Goal: Task Accomplishment & Management: Use online tool/utility

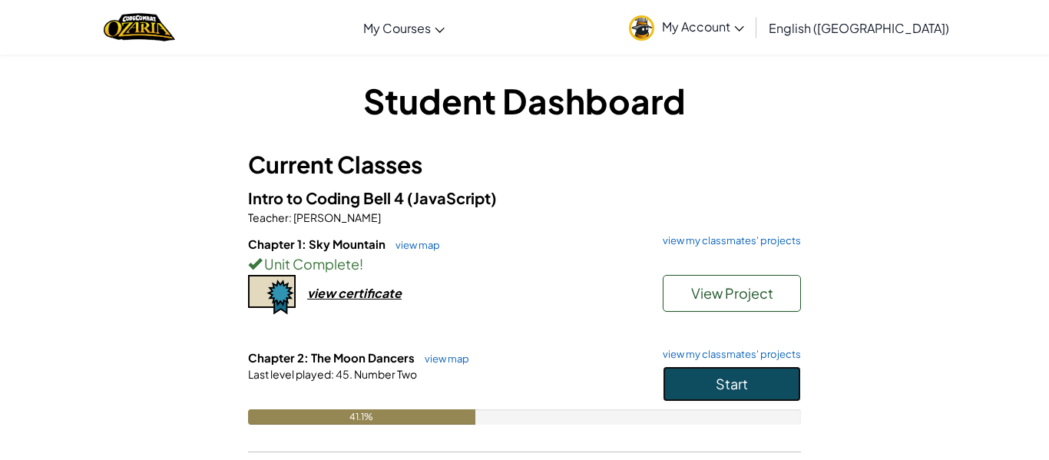
click at [735, 395] on button "Start" at bounding box center [732, 383] width 138 height 35
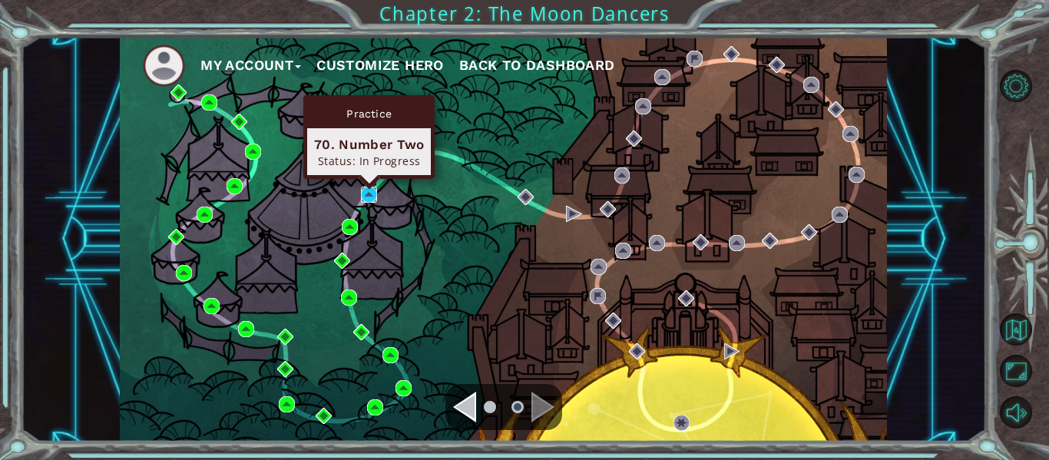
click at [362, 193] on img at bounding box center [369, 195] width 16 height 16
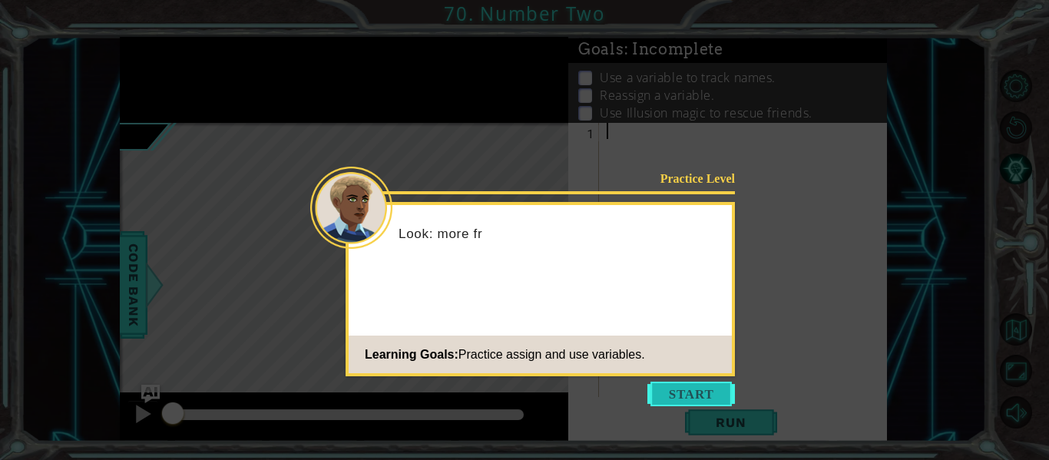
click at [703, 383] on button "Start" at bounding box center [691, 394] width 88 height 25
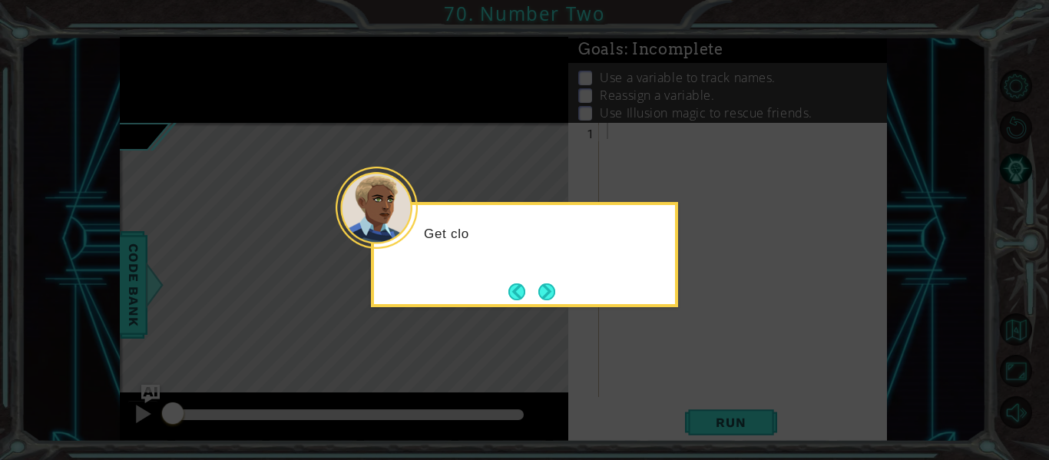
click at [564, 299] on div "Get clo" at bounding box center [524, 254] width 307 height 105
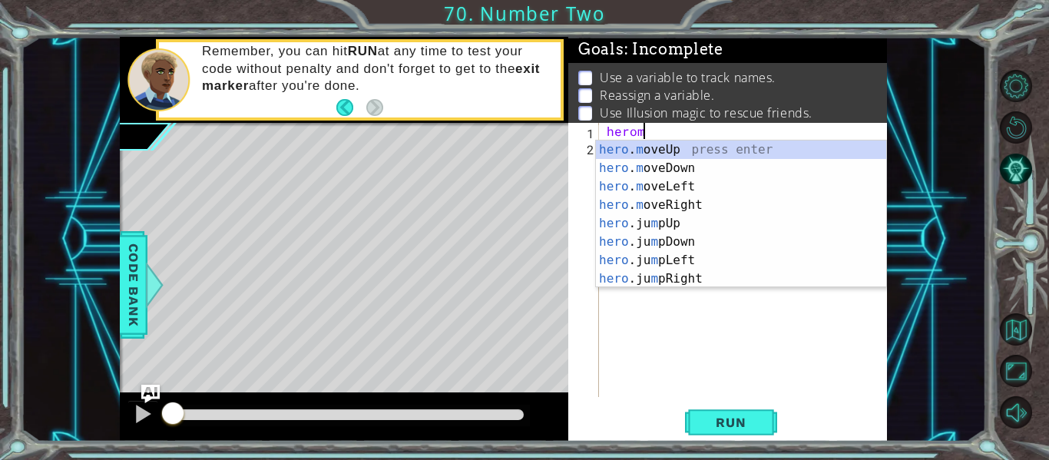
scroll to position [0, 2]
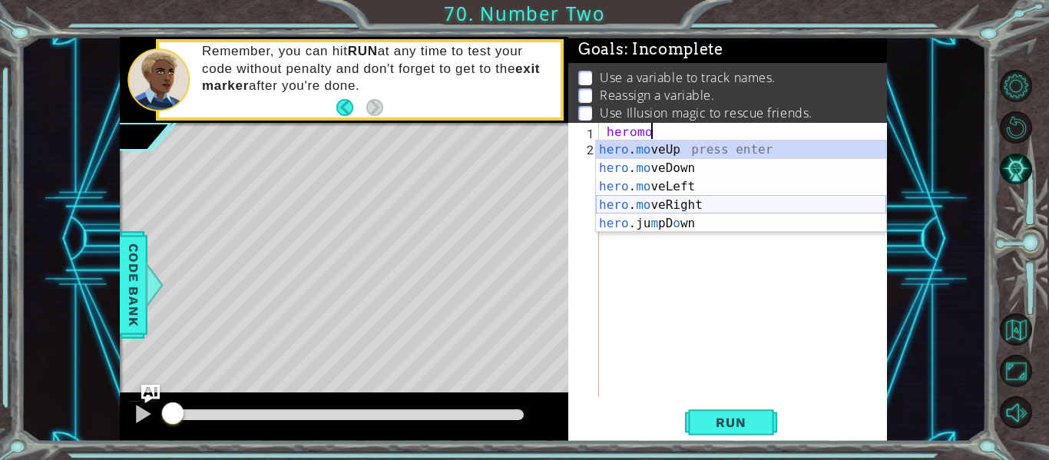
click at [697, 200] on div "hero . mo veUp press enter hero . mo veDown press enter hero . mo veLeft press …" at bounding box center [741, 205] width 290 height 129
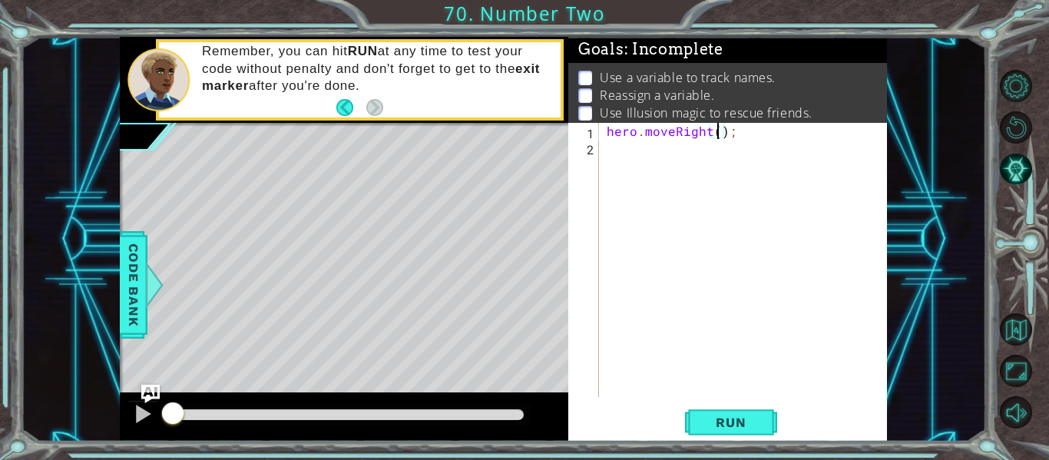
type textarea "hero.moveRight(2);"
click at [650, 167] on div "hero . moveRight ( 2 ) ;" at bounding box center [748, 276] width 288 height 306
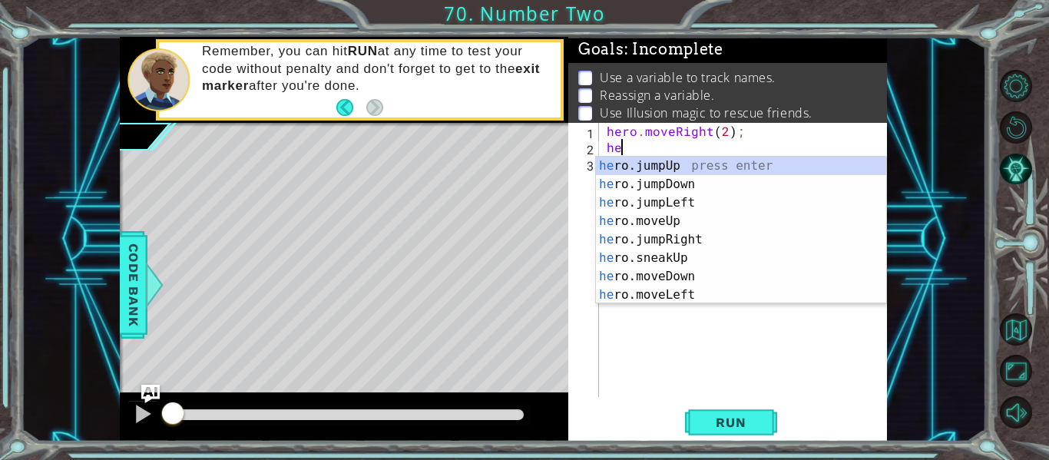
type textarea "h"
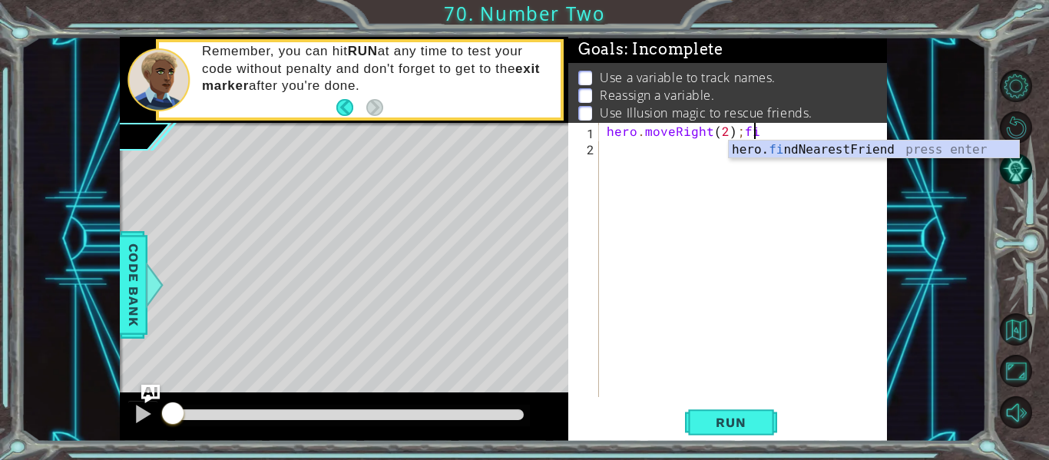
scroll to position [0, 8]
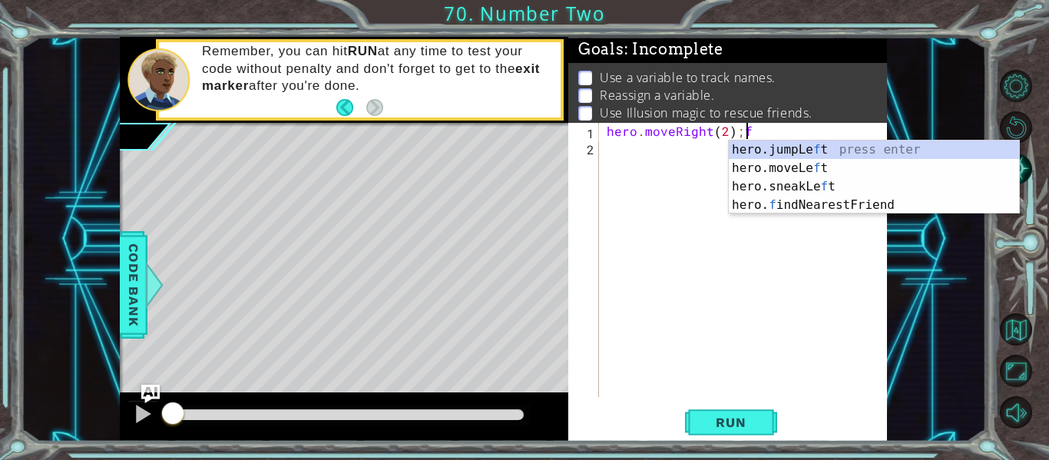
type textarea "hero.moveRight(2);"
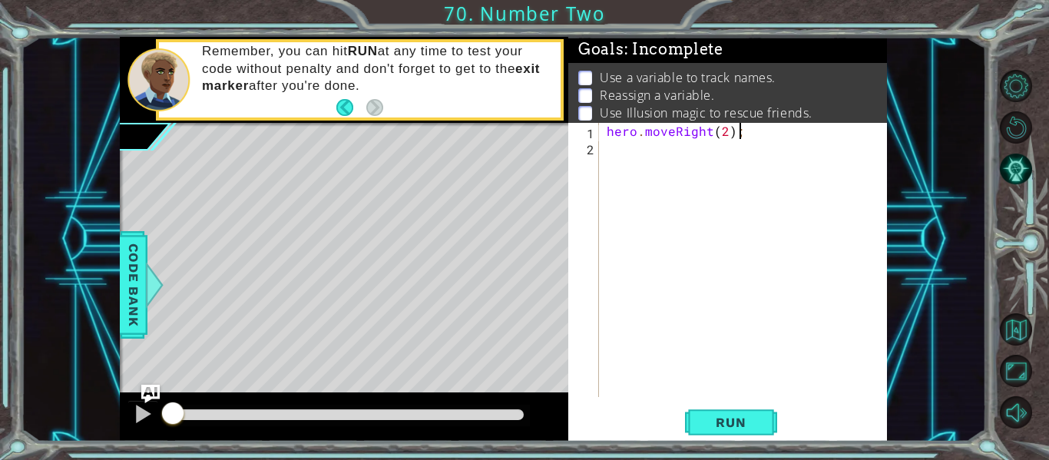
click at [663, 141] on div "hero . moveRight ( 2 ) ;" at bounding box center [748, 276] width 288 height 306
type textarea "h"
type textarea "fi"
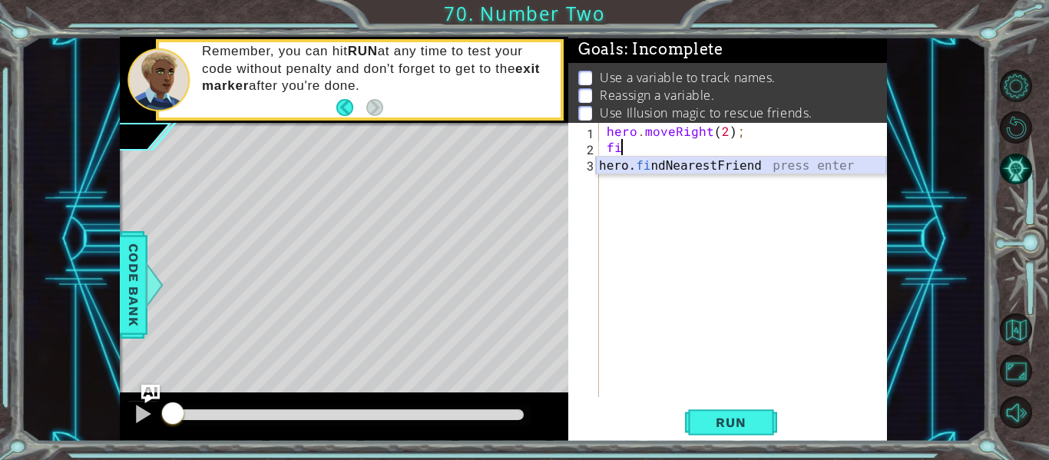
click at [626, 167] on div "hero. fi ndNearestFriend press enter" at bounding box center [741, 184] width 290 height 55
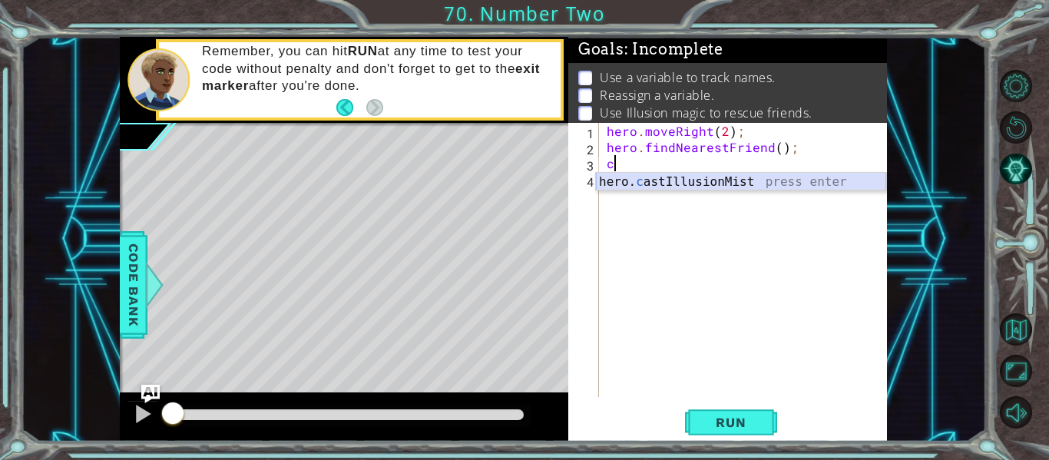
click at [663, 176] on div "hero. c astIllusionMist press enter" at bounding box center [741, 200] width 290 height 55
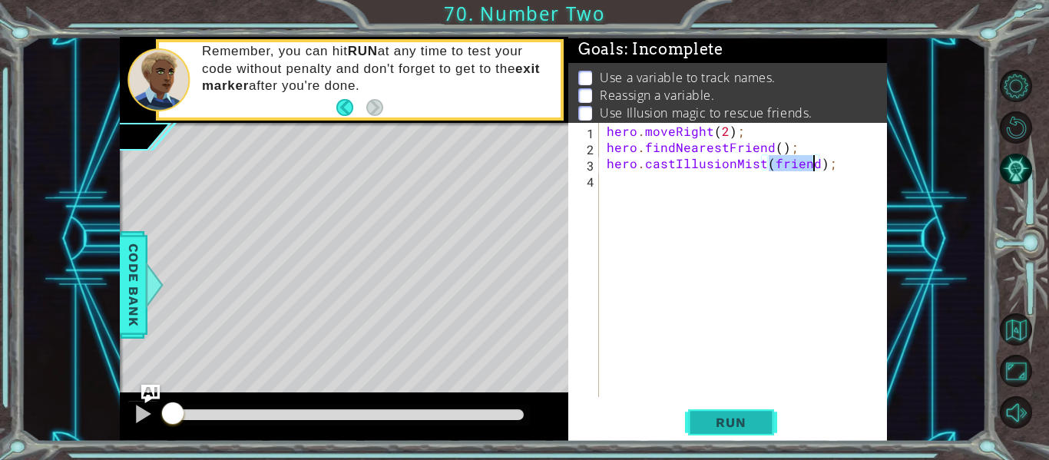
click at [749, 413] on button "Run" at bounding box center [731, 422] width 92 height 31
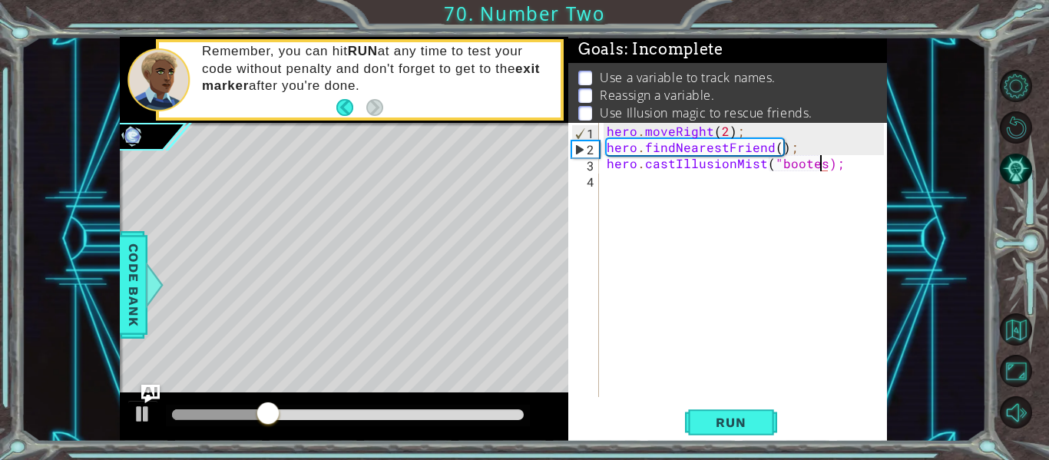
scroll to position [0, 14]
click at [739, 434] on button "Run" at bounding box center [731, 422] width 92 height 31
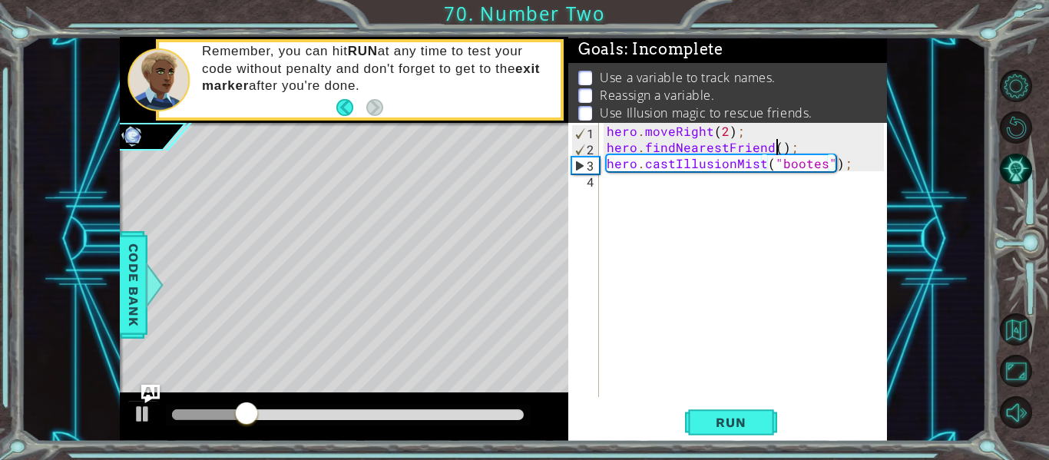
click at [776, 148] on div "hero . moveRight ( 2 ) ; hero . findNearestFriend ( ) ; hero . castIllusionMist…" at bounding box center [748, 276] width 288 height 306
type textarea "hero.findNearestFriend();"
click at [820, 254] on div "hero . moveRight ( 2 ) ; hero . findNearestFriend ( ) ; hero . castIllusionMist…" at bounding box center [748, 276] width 288 height 306
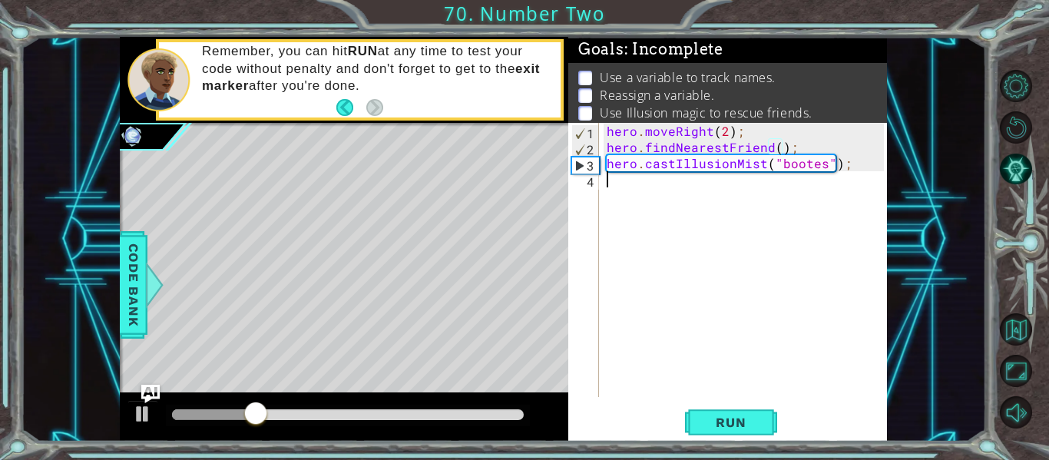
type textarea "b"
click at [607, 128] on div "hero . moveRight ( 2 ) ; hero . findNearestFriend ( ) ; hero . castIllusionMist…" at bounding box center [748, 276] width 288 height 306
type textarea "hero.moveRight(2);"
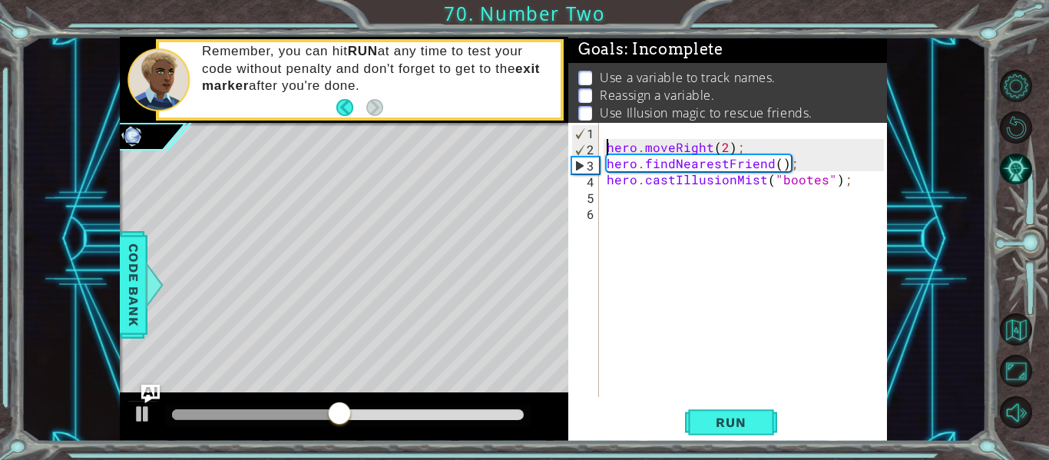
click at [610, 123] on div "hero . moveRight ( 2 ) ; hero . findNearestFriend ( ) ; hero . castIllusionMist…" at bounding box center [748, 276] width 288 height 306
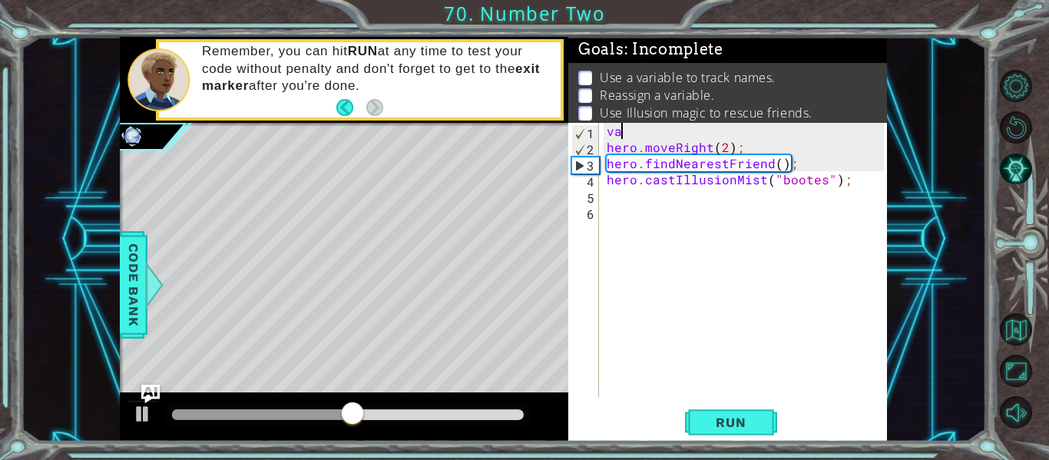
type textarea "v"
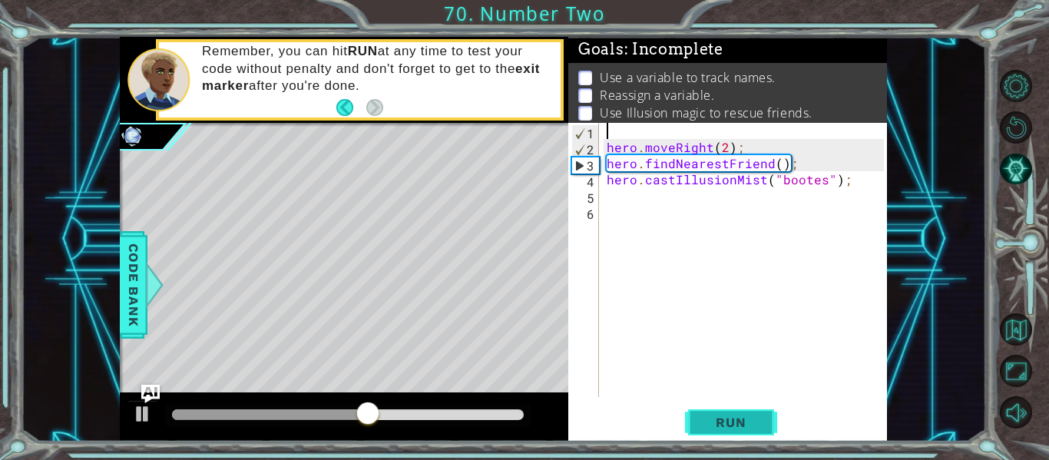
click at [756, 428] on span "Run" at bounding box center [730, 422] width 61 height 15
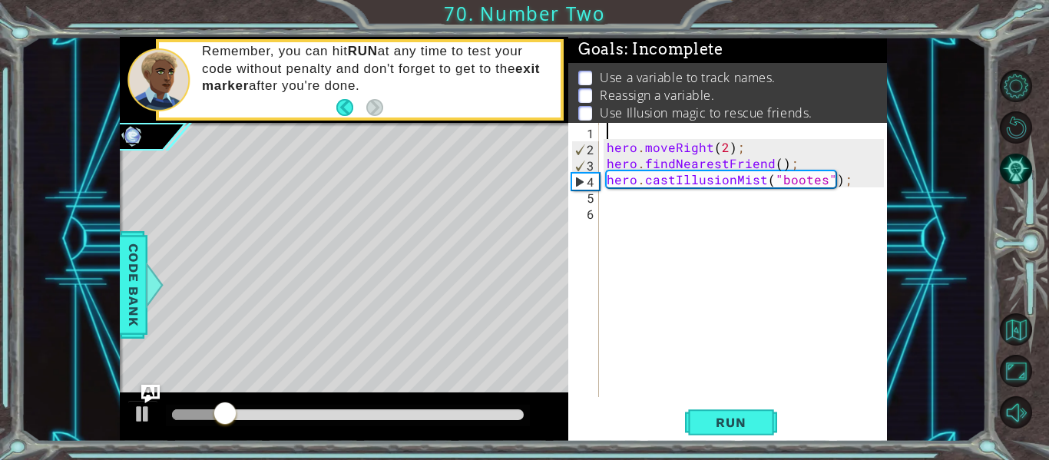
click at [829, 179] on div "hero . moveRight ( 2 ) ; hero . findNearestFriend ( ) ; hero . castIllusionMist…" at bounding box center [748, 276] width 288 height 306
click at [796, 158] on div "hero . moveRight ( 2 ) ; hero . findNearestFriend ( ) ; hero . castIllusionMist…" at bounding box center [748, 276] width 288 height 306
type textarea "hero.findNearestFriend();"
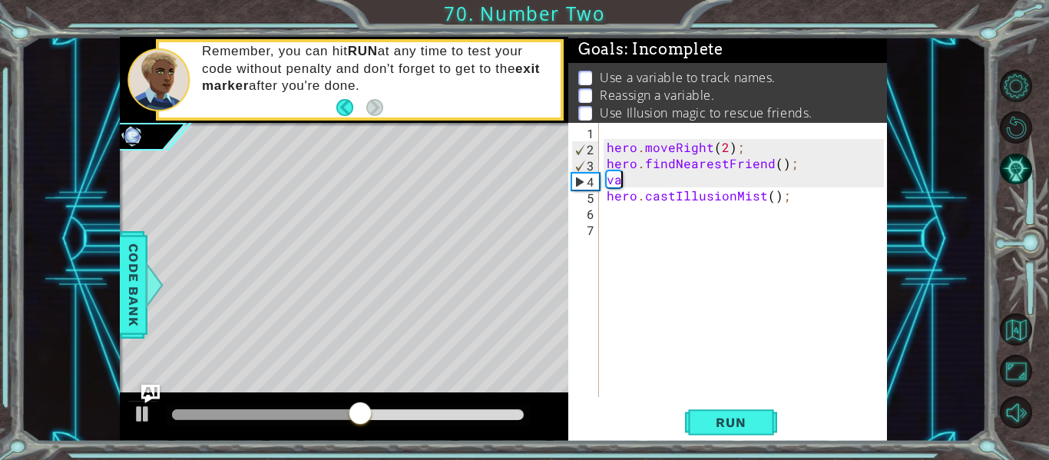
type textarea "v"
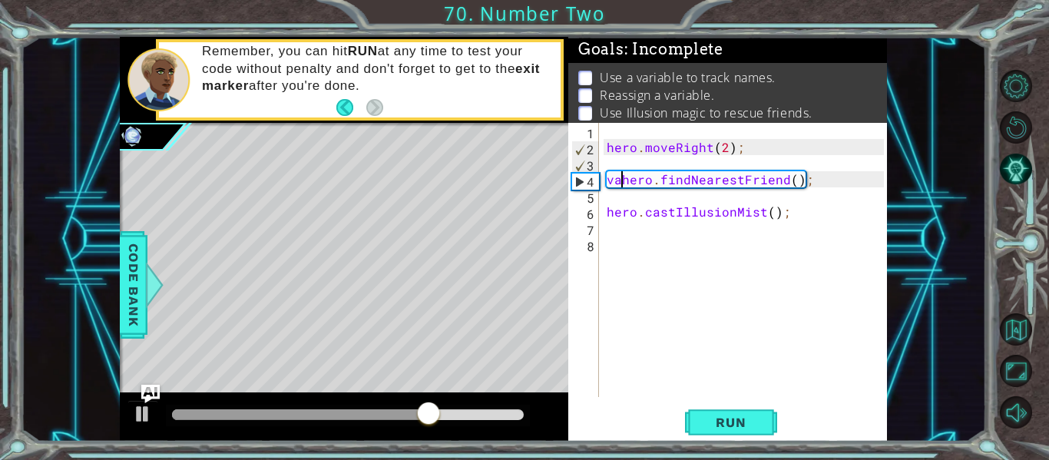
scroll to position [0, 2]
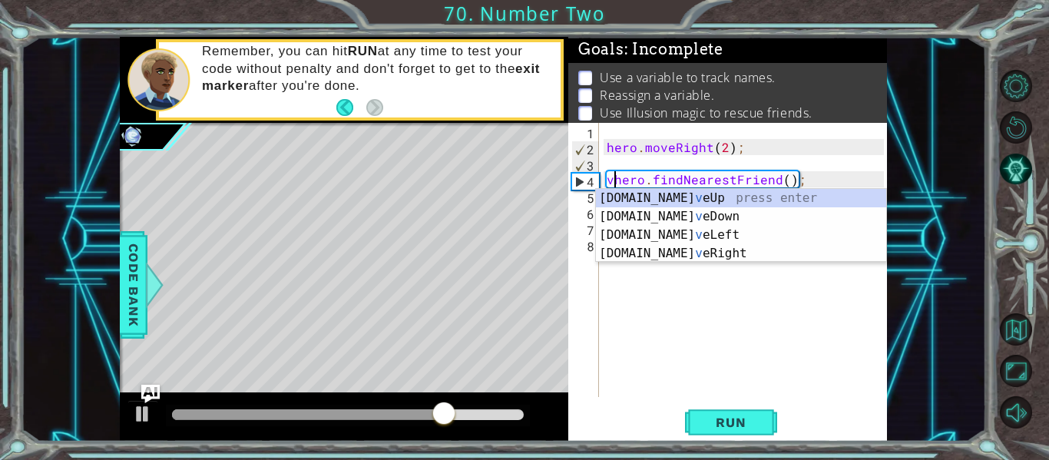
type textarea "hero.findNearestFriend();"
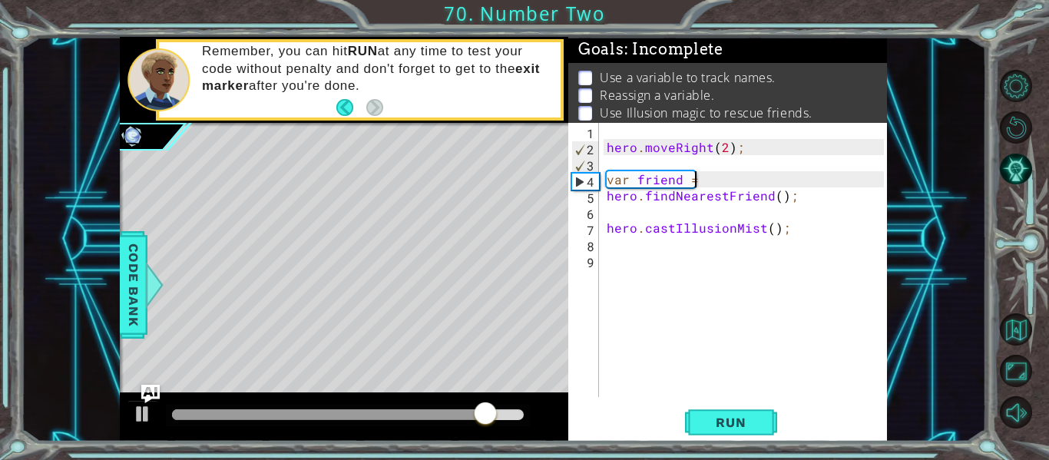
scroll to position [0, 5]
click at [608, 197] on div "hero . moveRight ( 2 ) ; var friend = hero . findNearestFriend ( ) ; hero . cas…" at bounding box center [748, 276] width 288 height 306
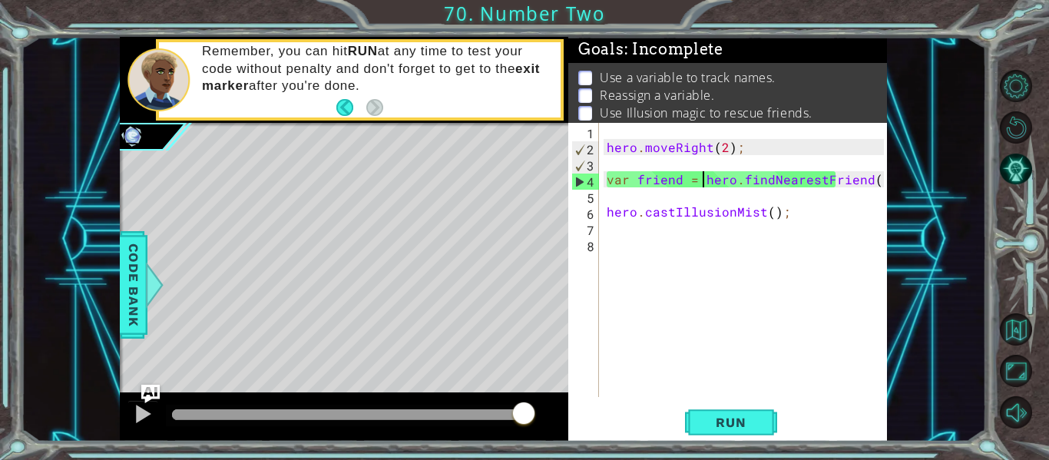
click at [786, 180] on div "hero . moveRight ( 2 ) ; var friend = hero . findNearestFriend ( ) ; hero . cas…" at bounding box center [748, 276] width 288 height 306
click at [744, 419] on span "Run" at bounding box center [730, 422] width 61 height 15
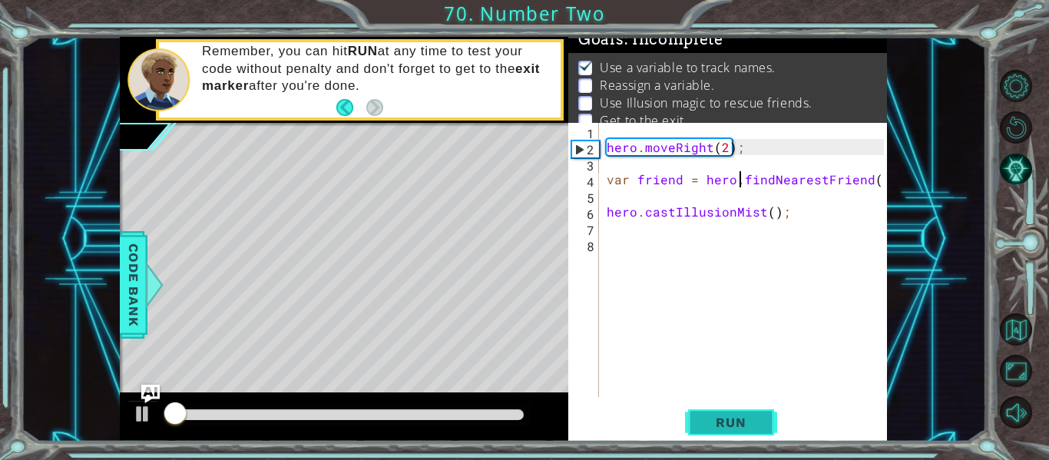
scroll to position [12, 0]
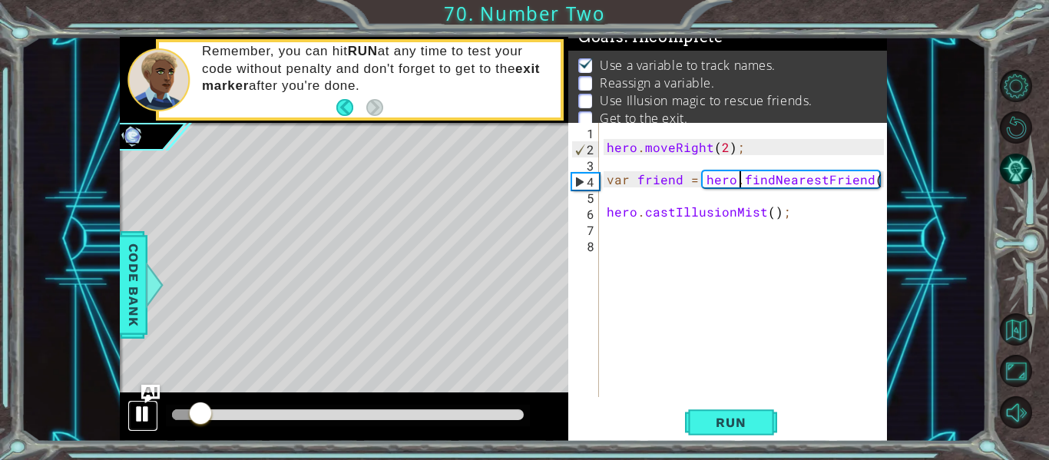
click at [131, 410] on button at bounding box center [142, 415] width 31 height 31
click at [136, 415] on div at bounding box center [143, 414] width 20 height 20
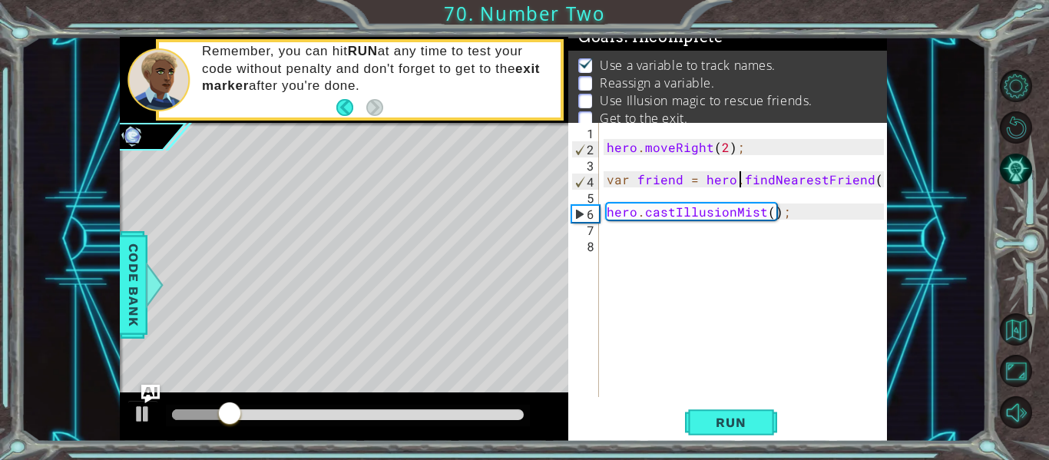
click at [771, 218] on div "hero . moveRight ( 2 ) ; var friend = hero . findNearestFriend ( ) ; hero . cas…" at bounding box center [748, 276] width 288 height 306
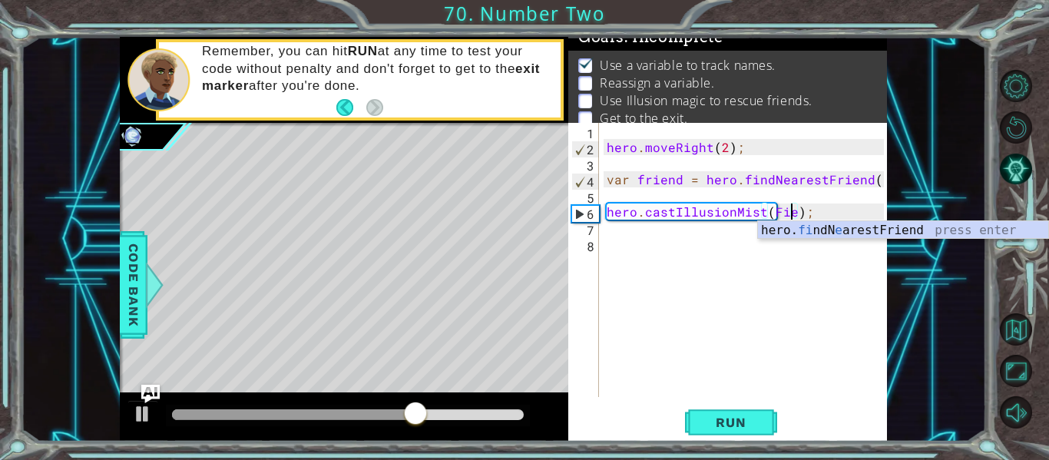
scroll to position [0, 12]
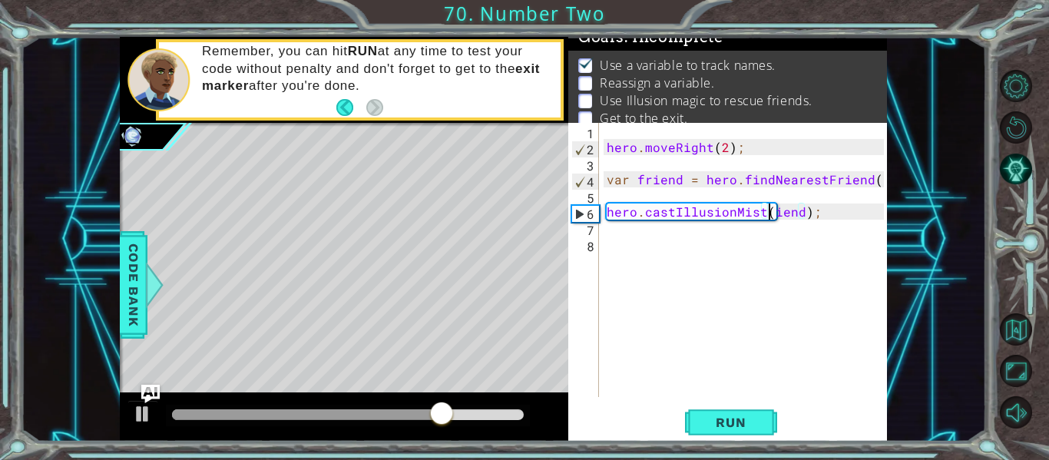
type textarea "hero.castIllusionMist(fiend);"
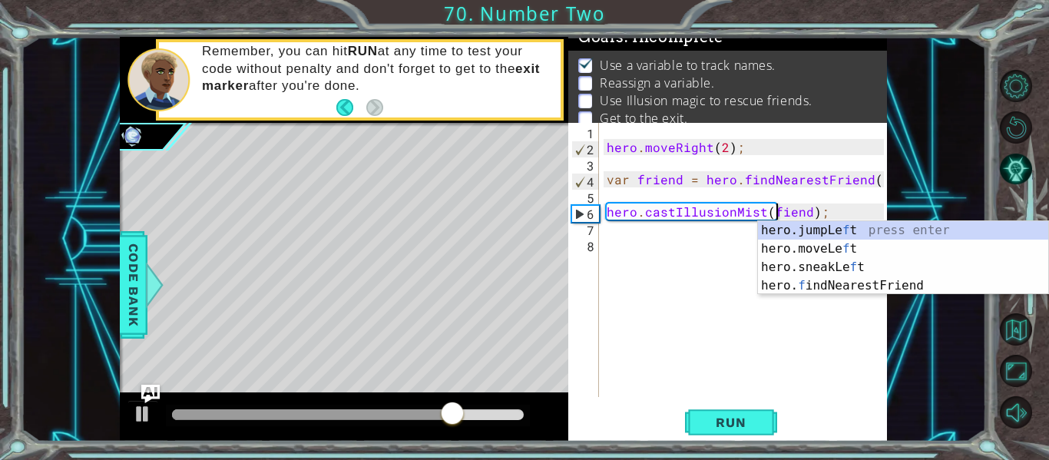
click at [703, 323] on div "hero . moveRight ( 2 ) ; var friend = hero . findNearestFriend ( ) ; hero . cas…" at bounding box center [748, 276] width 288 height 306
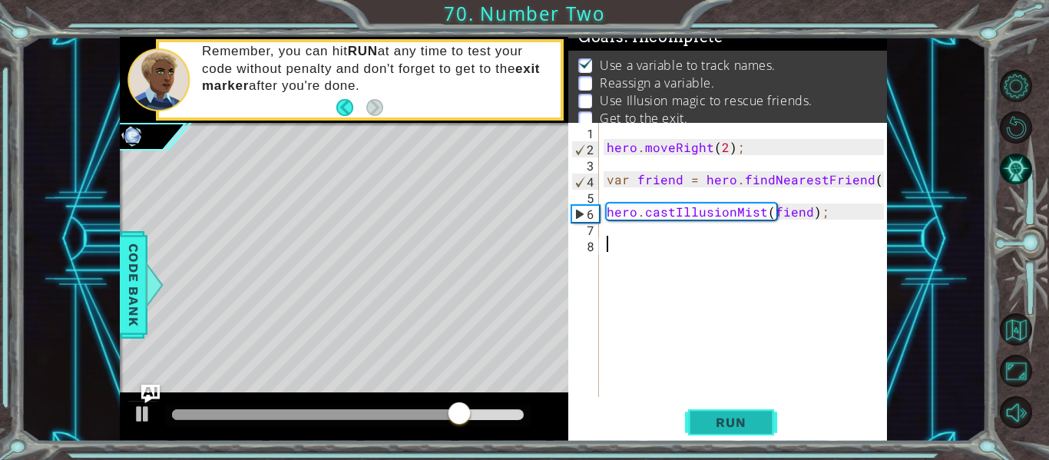
click at [719, 415] on span "Run" at bounding box center [730, 422] width 61 height 15
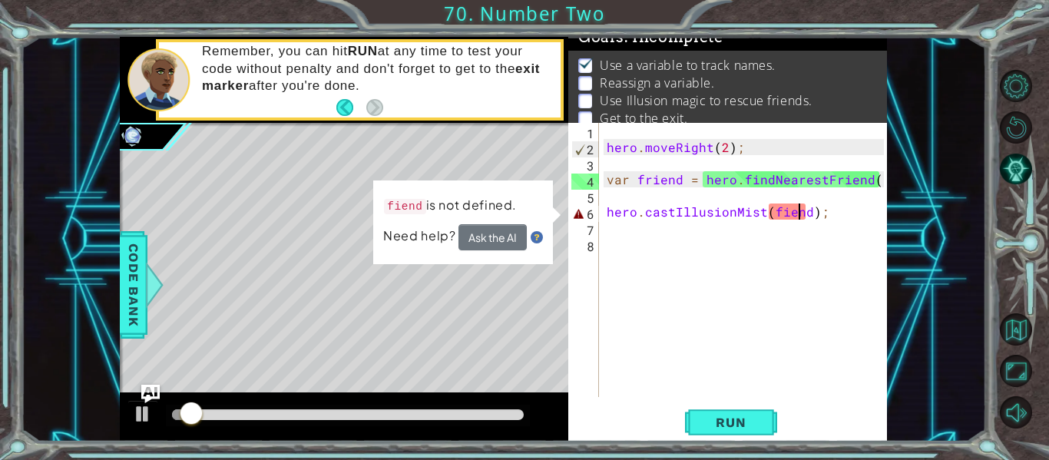
click at [802, 217] on div "hero . moveRight ( 2 ) ; var friend = hero . findNearestFriend ( ) ; hero . cas…" at bounding box center [748, 276] width 288 height 306
click at [806, 217] on div "hero . moveRight ( 2 ) ; var friend = hero . findNearestFriend ( ) ; hero . cas…" at bounding box center [748, 276] width 288 height 306
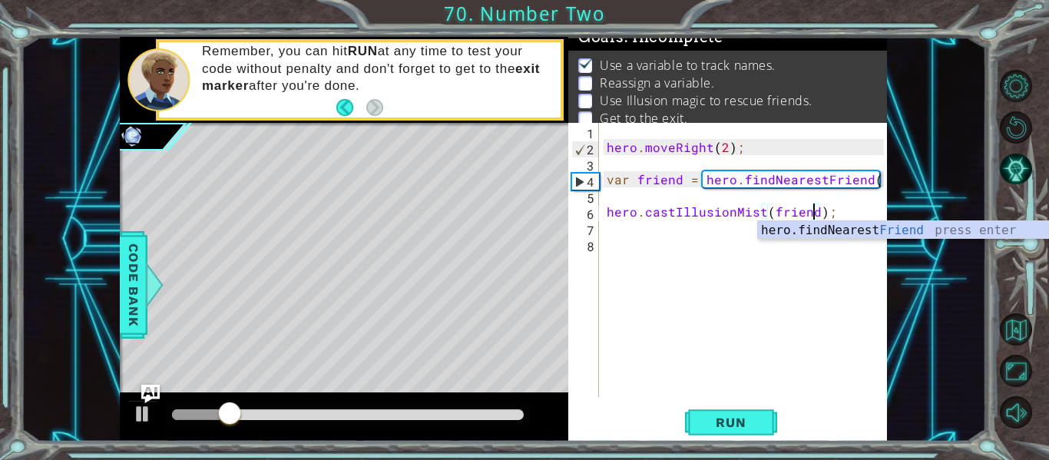
scroll to position [0, 13]
type textarea "hero.castIllusionMist(friend);"
click at [761, 434] on button "Run" at bounding box center [731, 422] width 92 height 31
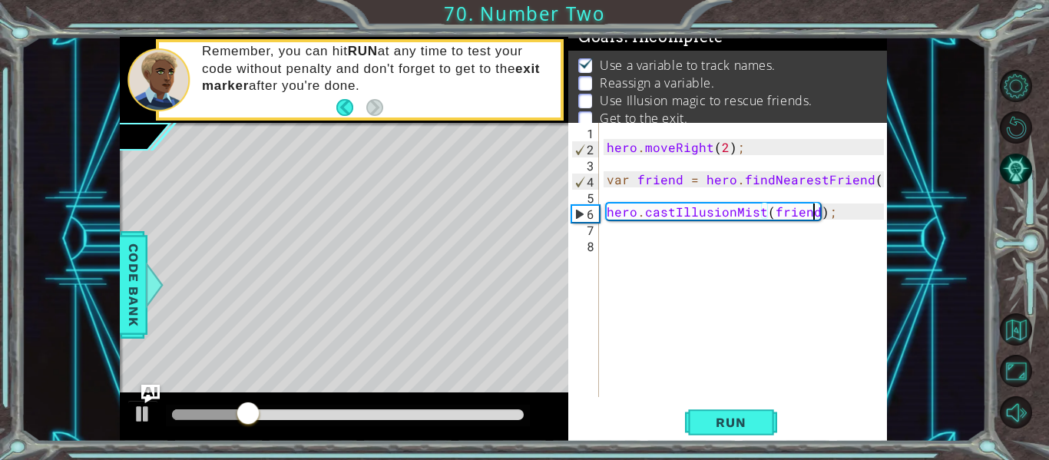
click at [620, 249] on div "hero . moveRight ( 2 ) ; var friend = hero . findNearestFriend ( ) ; hero . cas…" at bounding box center [748, 276] width 288 height 306
click at [620, 235] on div "hero . moveRight ( 2 ) ; var friend = hero . findNearestFriend ( ) ; hero . cas…" at bounding box center [748, 276] width 288 height 306
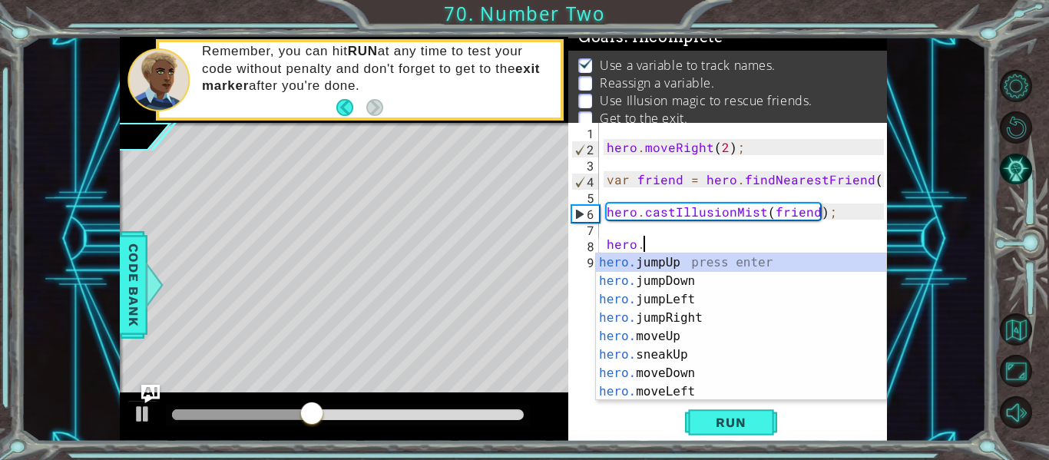
scroll to position [0, 2]
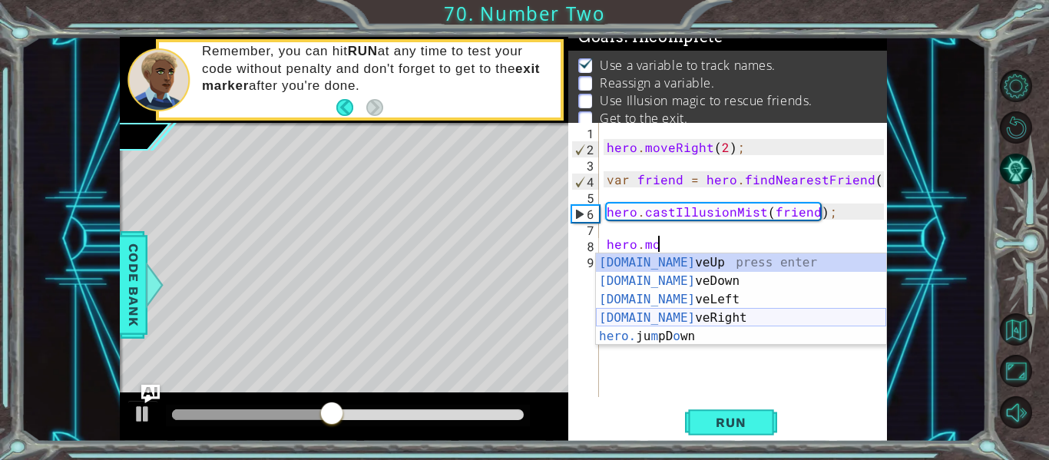
click at [678, 316] on div "hero.mo veUp press enter hero.mo veDown press enter hero.mo veLeft press enter …" at bounding box center [741, 317] width 290 height 129
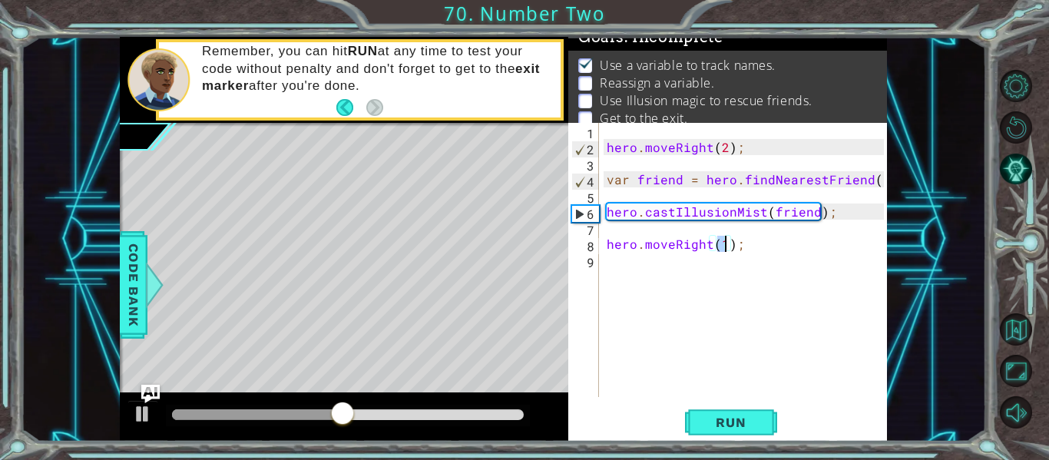
type textarea "hero.moveRight(2);"
click at [636, 288] on div "hero . moveRight ( 2 ) ; var friend = hero . findNearestFriend ( ) ; hero . cas…" at bounding box center [748, 276] width 288 height 306
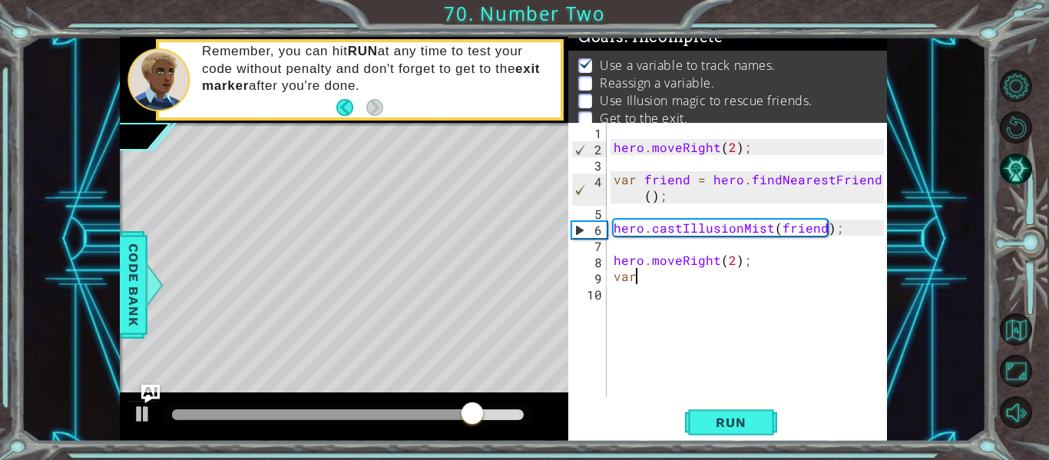
scroll to position [0, 0]
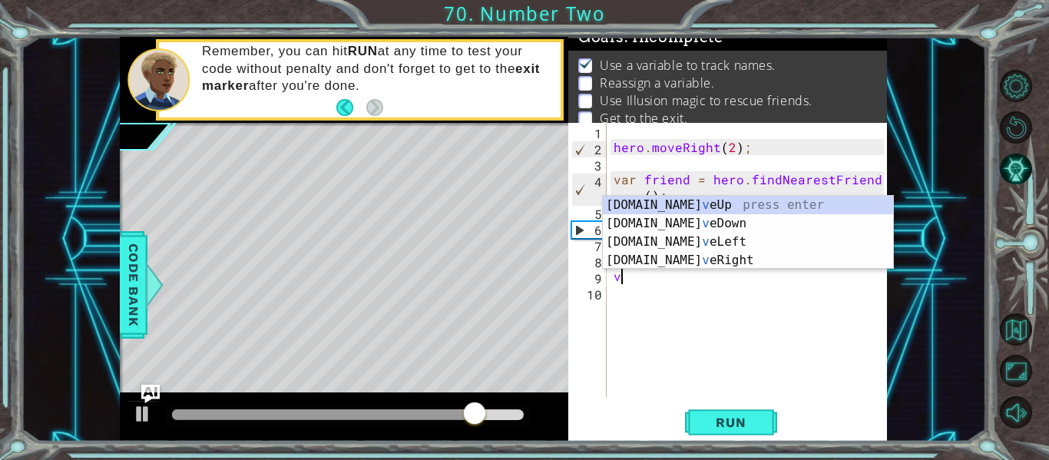
type textarea "v"
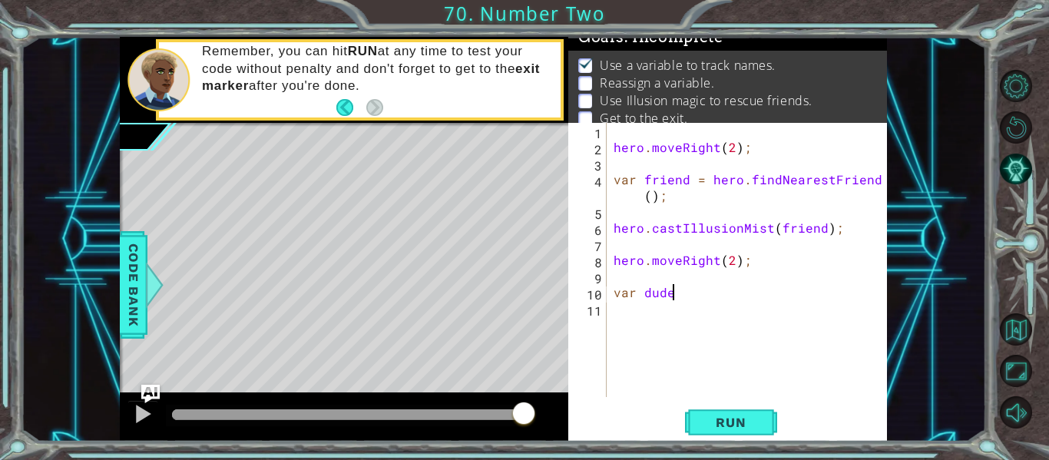
scroll to position [0, 4]
drag, startPoint x: 705, startPoint y: 176, endPoint x: 876, endPoint y: 180, distance: 171.3
click at [876, 180] on div "hero . moveRight ( 2 ) ; var friend = hero . findNearestFriend ( ) ; hero . cas…" at bounding box center [750, 276] width 281 height 306
click at [876, 180] on div "hero . moveRight ( 2 ) ; var friend = hero . findNearestFriend ( ) ; hero . cas…" at bounding box center [746, 260] width 273 height 274
drag, startPoint x: 876, startPoint y: 180, endPoint x: 868, endPoint y: 180, distance: 8.5
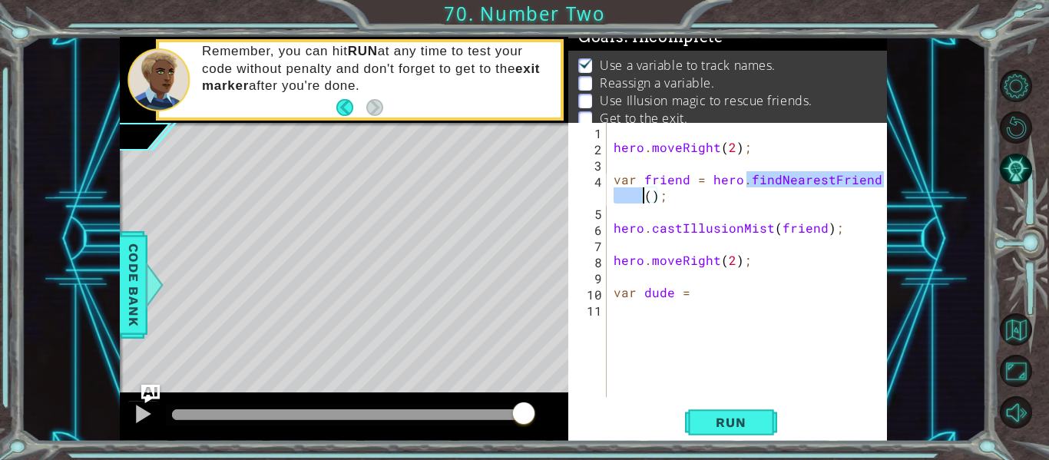
click at [868, 180] on div "hero . moveRight ( 2 ) ; var friend = hero . findNearestFriend ( ) ; hero . cas…" at bounding box center [750, 276] width 281 height 306
click at [829, 202] on div "hero . moveRight ( 2 ) ; var friend = hero . findNearestFriend ( ) ; hero . cas…" at bounding box center [750, 276] width 281 height 306
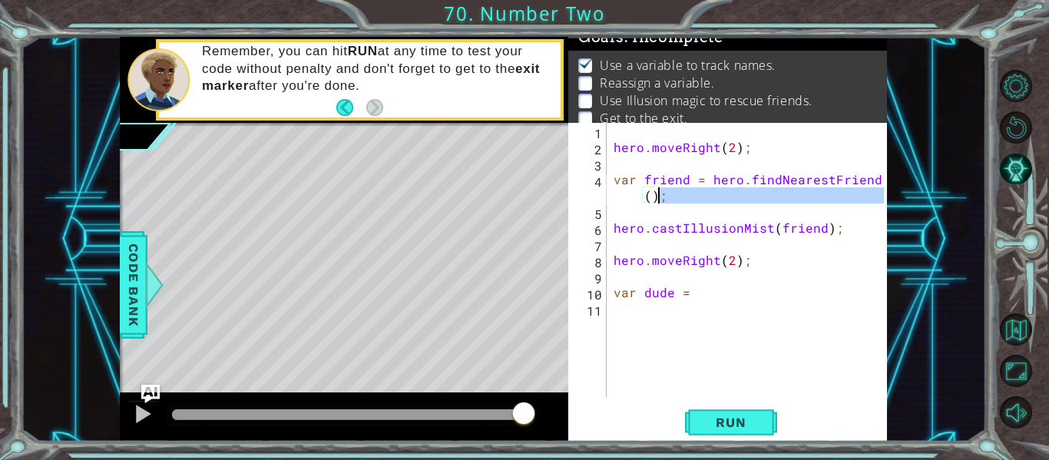
drag, startPoint x: 677, startPoint y: 209, endPoint x: 657, endPoint y: 197, distance: 22.4
click at [657, 197] on div "hero . moveRight ( 2 ) ; var friend = hero . findNearestFriend ( ) ; hero . cas…" at bounding box center [750, 276] width 281 height 306
click at [657, 197] on div "hero . moveRight ( 2 ) ; var friend = hero . findNearestFriend ( ) ; hero . cas…" at bounding box center [746, 260] width 273 height 274
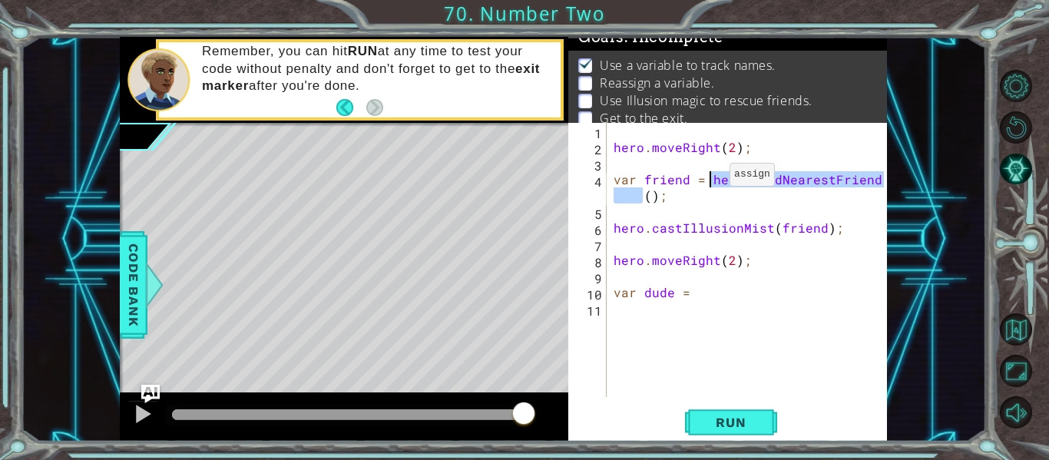
drag, startPoint x: 627, startPoint y: 199, endPoint x: 711, endPoint y: 178, distance: 86.2
click at [711, 178] on div "hero . moveRight ( 2 ) ; var friend = hero . findNearestFriend ( ) ; hero . cas…" at bounding box center [750, 276] width 281 height 306
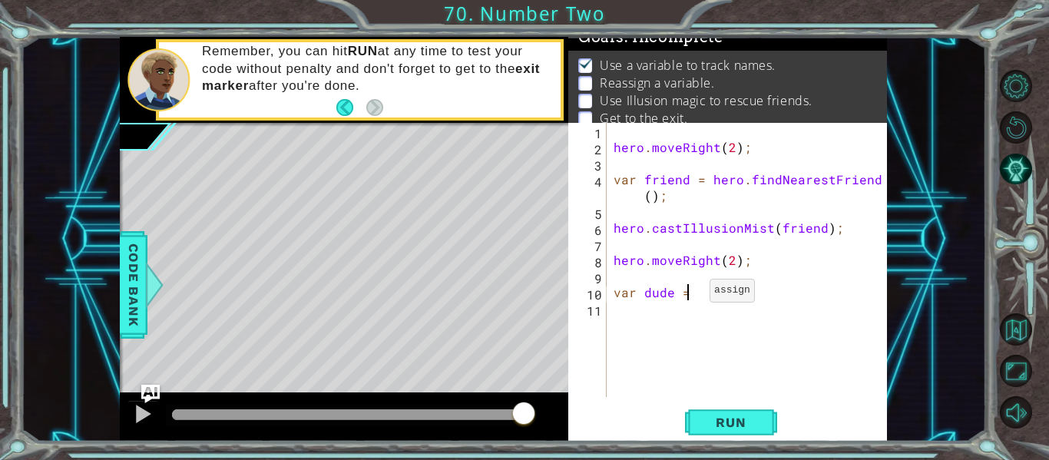
click at [690, 294] on div "hero . moveRight ( 2 ) ; var friend = hero . findNearestFriend ( ) ; hero . cas…" at bounding box center [750, 276] width 281 height 306
paste textarea "hero.findNearestFriend"
type textarea "var dude =hero.findNearestFriend();"
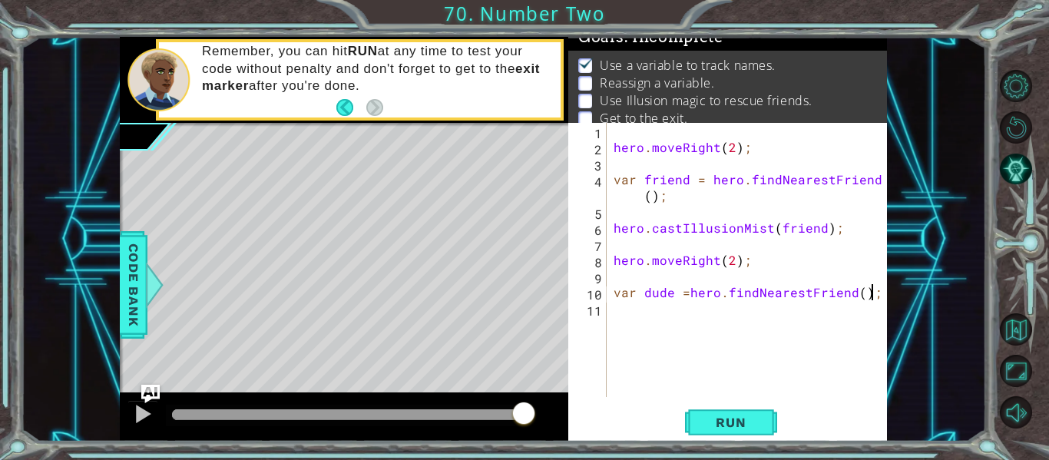
click at [654, 309] on div "hero . moveRight ( 2 ) ; var friend = hero . findNearestFriend ( ) ; hero . cas…" at bounding box center [750, 276] width 281 height 306
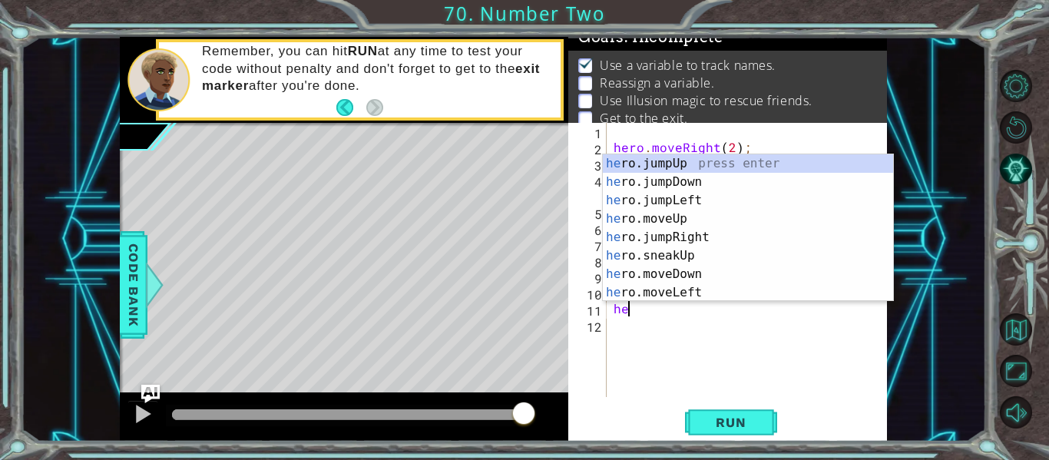
type textarea "h"
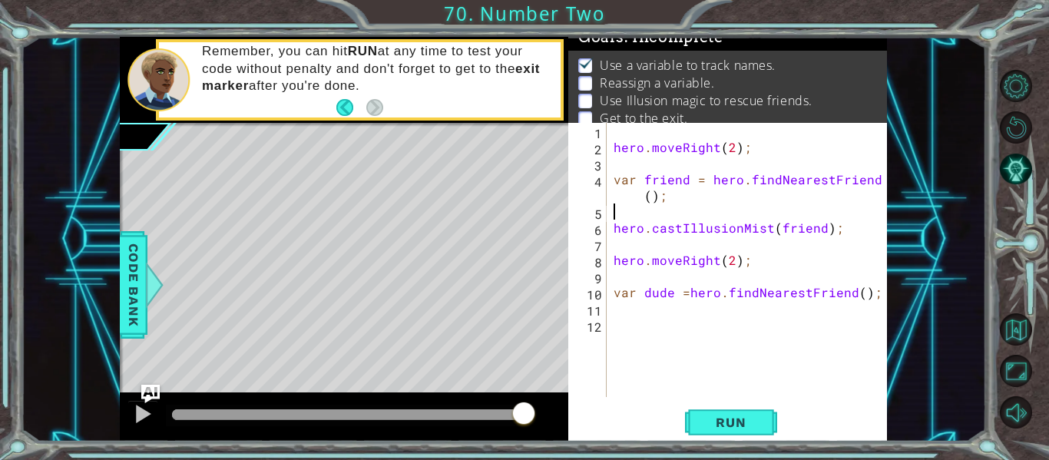
click at [840, 217] on div "hero . moveRight ( 2 ) ; var friend = hero . findNearestFriend ( ) ; hero . cas…" at bounding box center [750, 276] width 281 height 306
drag, startPoint x: 834, startPoint y: 227, endPoint x: 776, endPoint y: 223, distance: 57.7
click at [776, 223] on div "hero . moveRight ( 2 ) ; var friend = hero . findNearestFriend ( ) ; hero . cas…" at bounding box center [750, 276] width 281 height 306
type textarea "hero.castIllusionMist(friend);"
click at [776, 223] on div "hero . moveRight ( 2 ) ; var friend = hero . findNearestFriend ( ) ; hero . cas…" at bounding box center [746, 260] width 273 height 274
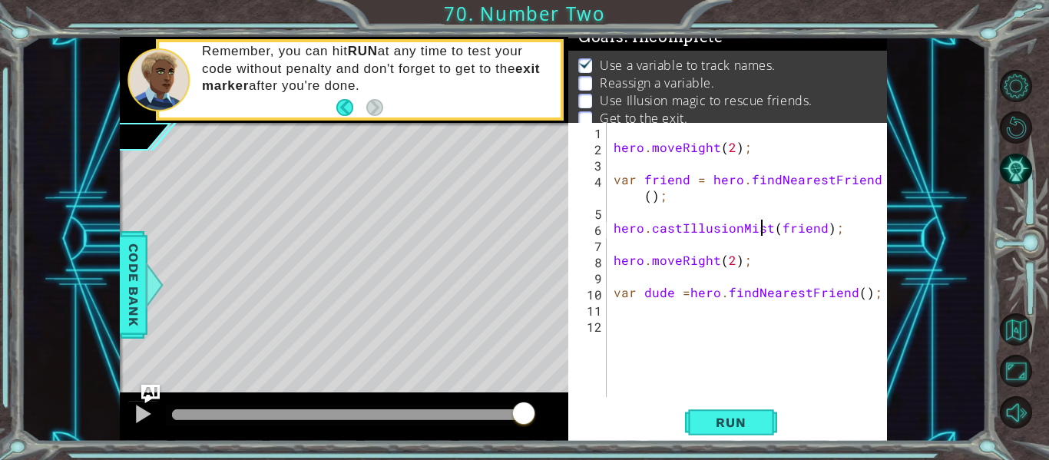
click at [765, 227] on div "hero . moveRight ( 2 ) ; var friend = hero . findNearestFriend ( ) ; hero . cas…" at bounding box center [750, 276] width 281 height 306
click at [746, 375] on div "hero . moveRight ( 2 ) ; var friend = hero . findNearestFriend ( ) ; hero . cas…" at bounding box center [750, 276] width 281 height 306
click at [633, 313] on div "hero . moveRight ( 2 ) ; var friend = hero . findNearestFriend ( ) ; hero . cas…" at bounding box center [750, 276] width 281 height 306
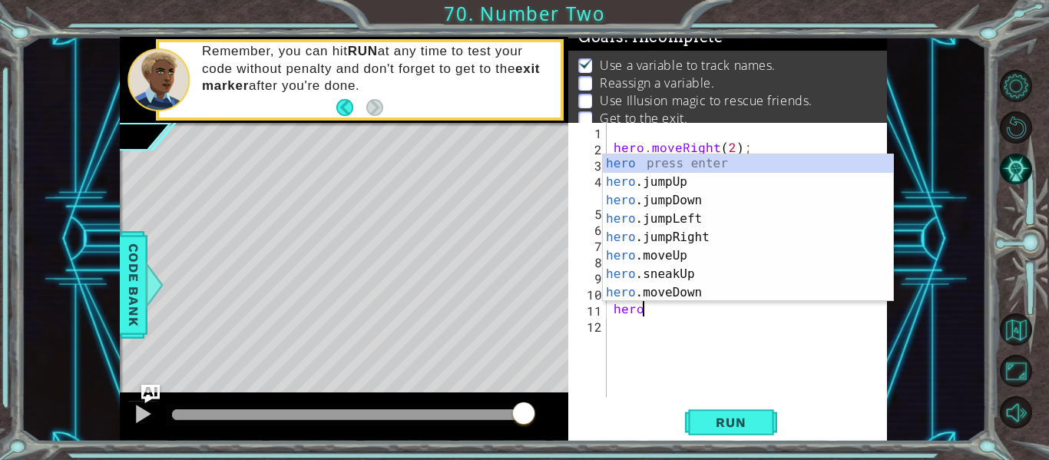
scroll to position [0, 1]
type textarea "h"
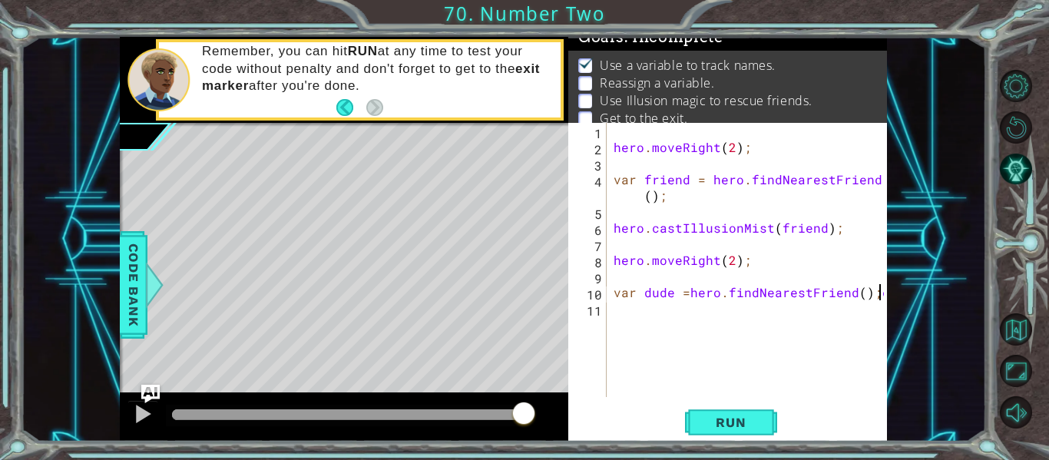
type textarea "var dude =hero.findNearestFriend();"
click at [648, 316] on div "hero . moveRight ( 2 ) ; var friend = hero . findNearestFriend ( ) ; hero . cas…" at bounding box center [750, 276] width 281 height 306
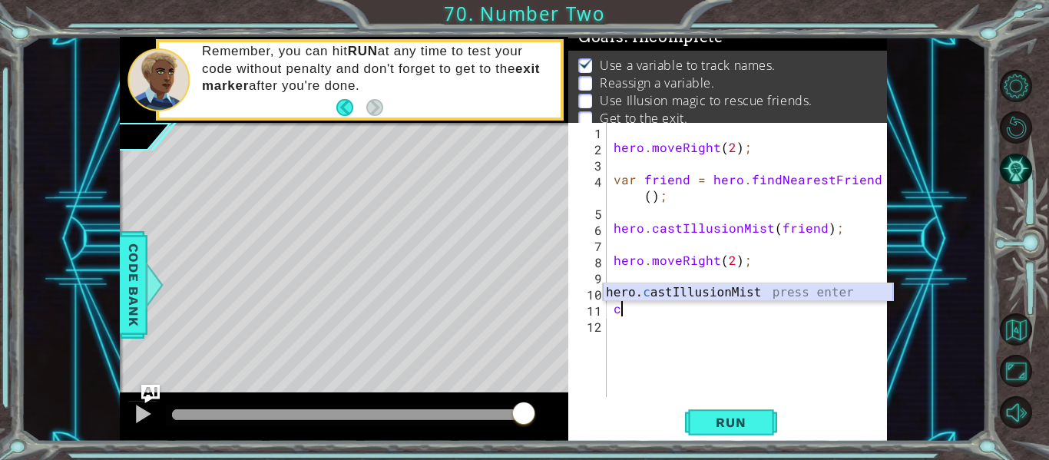
click at [680, 293] on div "hero. c astIllusionMist press enter" at bounding box center [748, 310] width 290 height 55
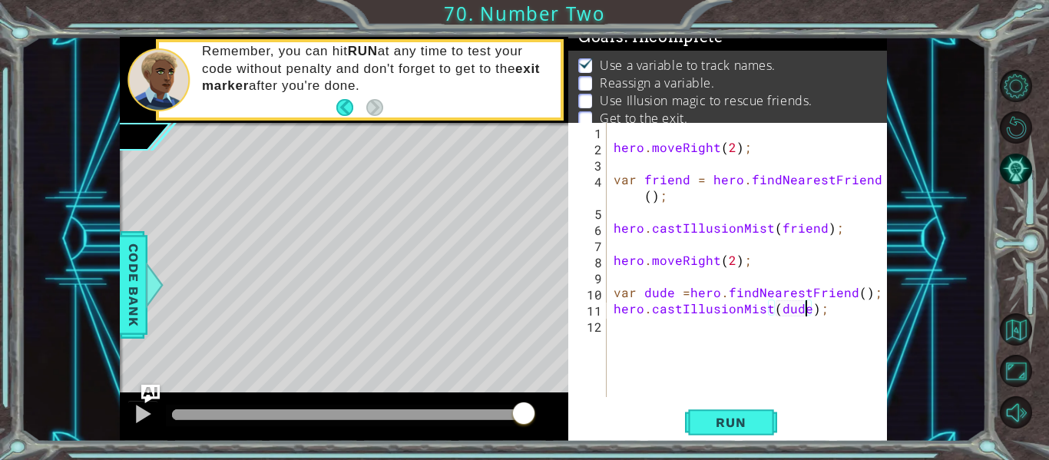
scroll to position [0, 12]
type textarea "hero.castIllusionMist(dude);"
click at [746, 418] on span "Run" at bounding box center [730, 422] width 61 height 15
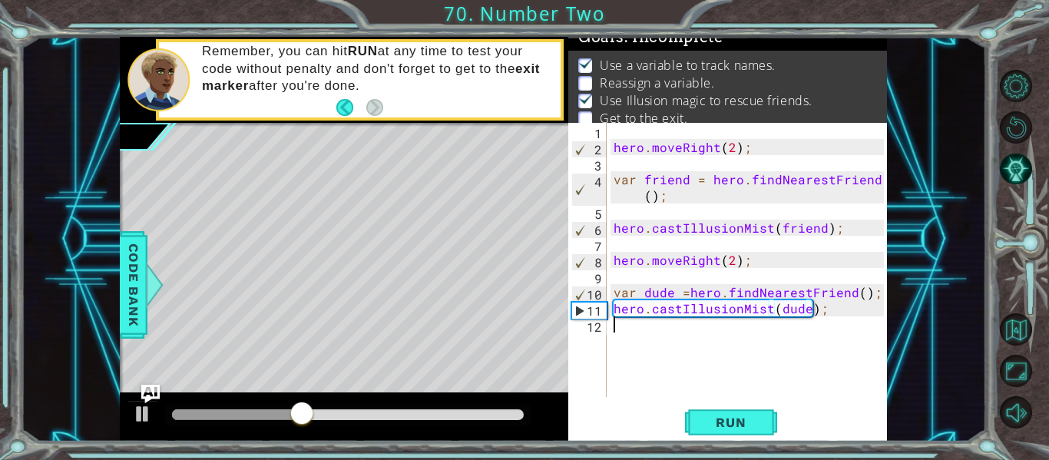
click at [619, 330] on div "hero . moveRight ( 2 ) ; var friend = hero . findNearestFriend ( ) ; hero . cas…" at bounding box center [750, 276] width 281 height 306
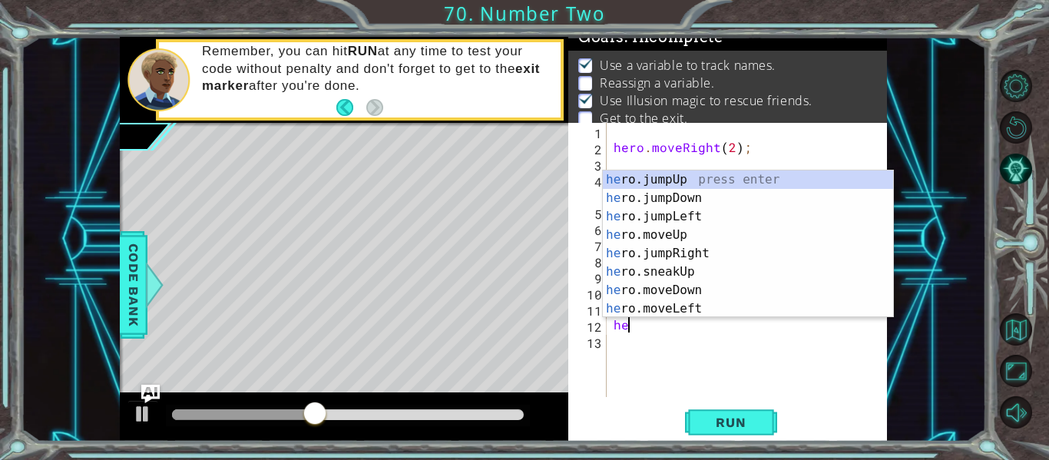
scroll to position [0, 1]
type textarea "heor"
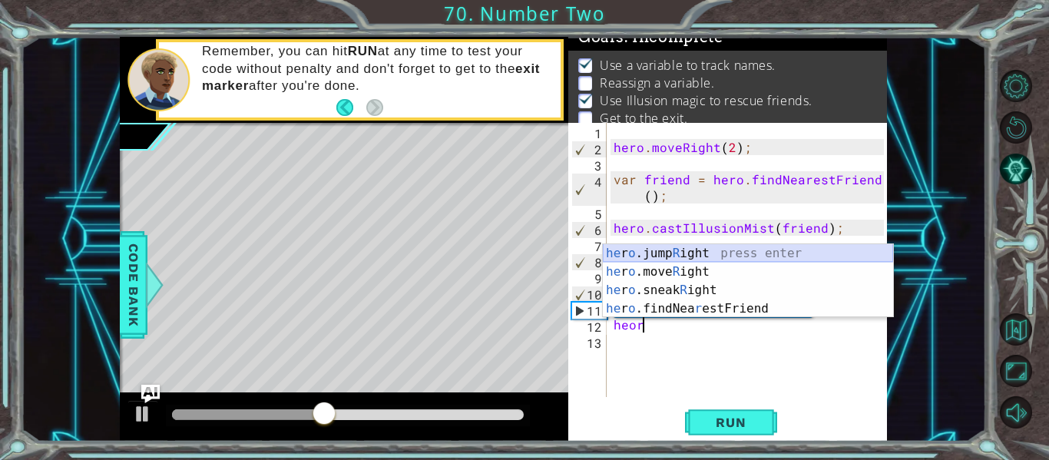
click at [695, 252] on div "he r o .jump R ight press enter he r o .move R ight press enter he r o .sneak R…" at bounding box center [748, 299] width 290 height 111
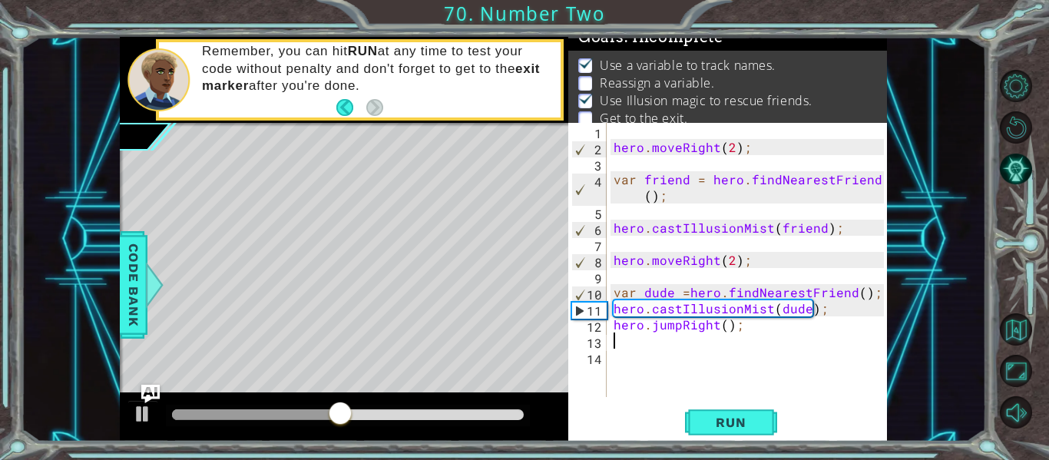
click at [726, 328] on div "hero . moveRight ( 2 ) ; var friend = hero . findNearestFriend ( ) ; hero . cas…" at bounding box center [750, 276] width 281 height 306
click at [762, 428] on button "Run" at bounding box center [731, 422] width 92 height 31
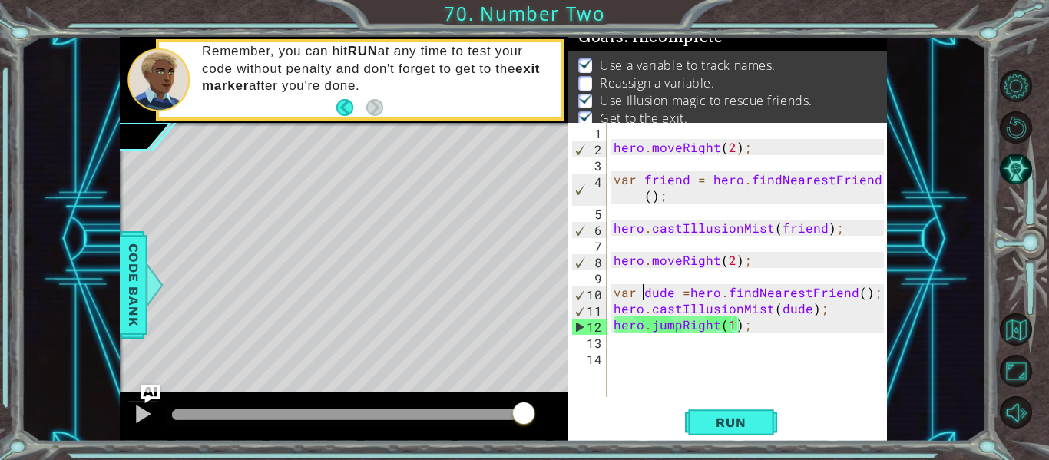
click at [642, 290] on div "hero . moveRight ( 2 ) ; var friend = hero . findNearestFriend ( ) ; hero . cas…" at bounding box center [750, 276] width 281 height 306
click at [641, 291] on div "hero . moveRight ( 2 ) ; var friend = hero . findNearestFriend ( ) ; hero . cas…" at bounding box center [750, 276] width 281 height 306
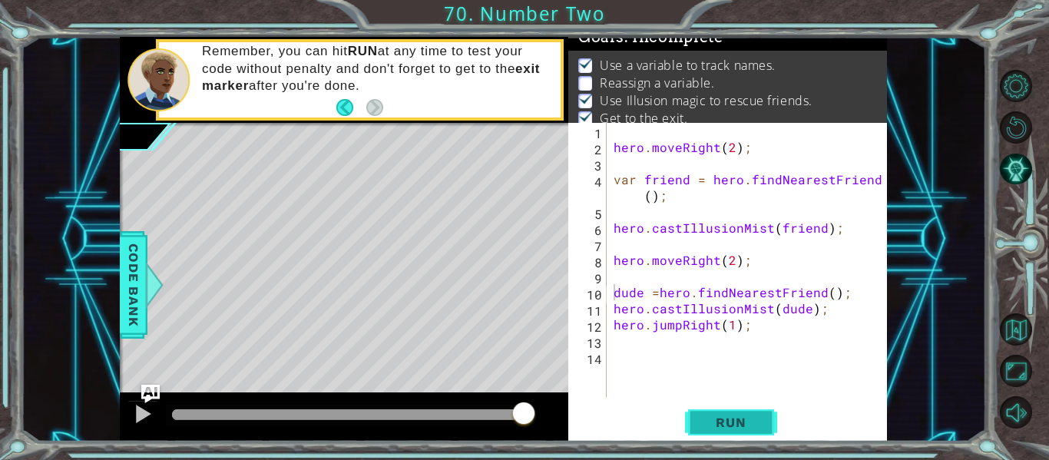
click at [717, 428] on span "Run" at bounding box center [730, 422] width 61 height 15
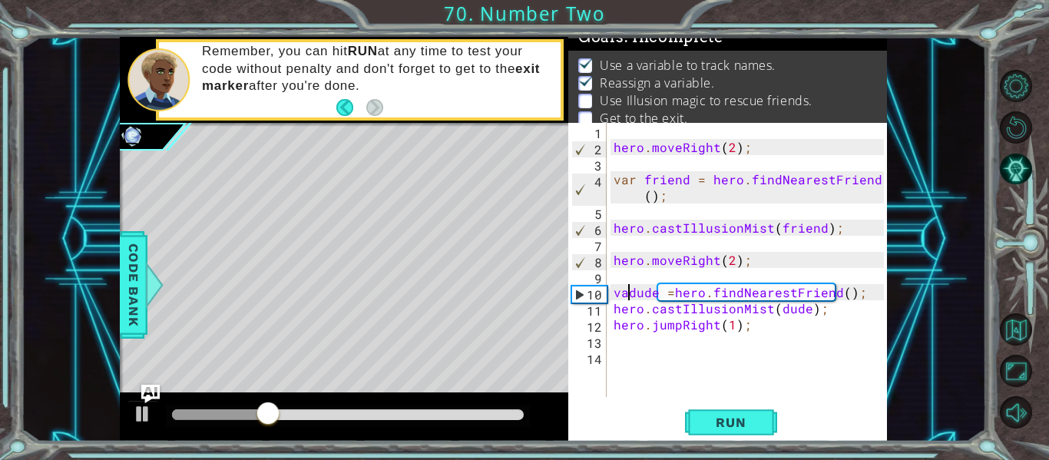
scroll to position [0, 2]
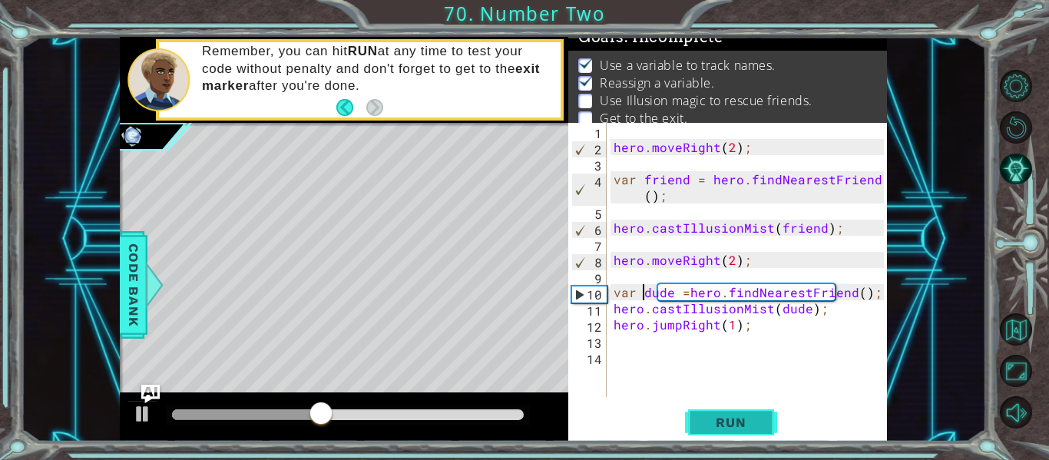
click at [738, 426] on span "Run" at bounding box center [730, 422] width 61 height 15
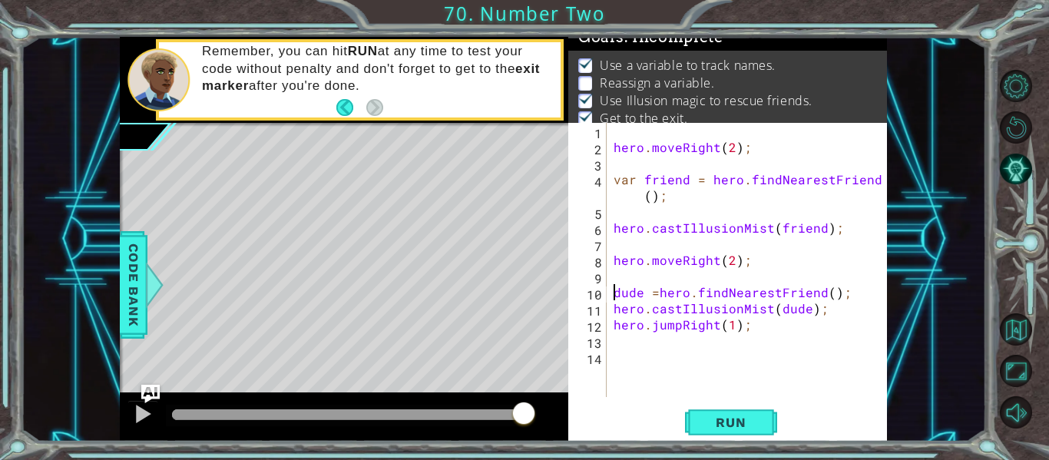
click at [736, 405] on div "dude =hero.findNearestFriend(); 1 2 3 4 5 6 7 8 9 10 11 12 13 14 hero . moveRig…" at bounding box center [727, 282] width 319 height 319
click at [733, 418] on span "Run" at bounding box center [730, 422] width 61 height 15
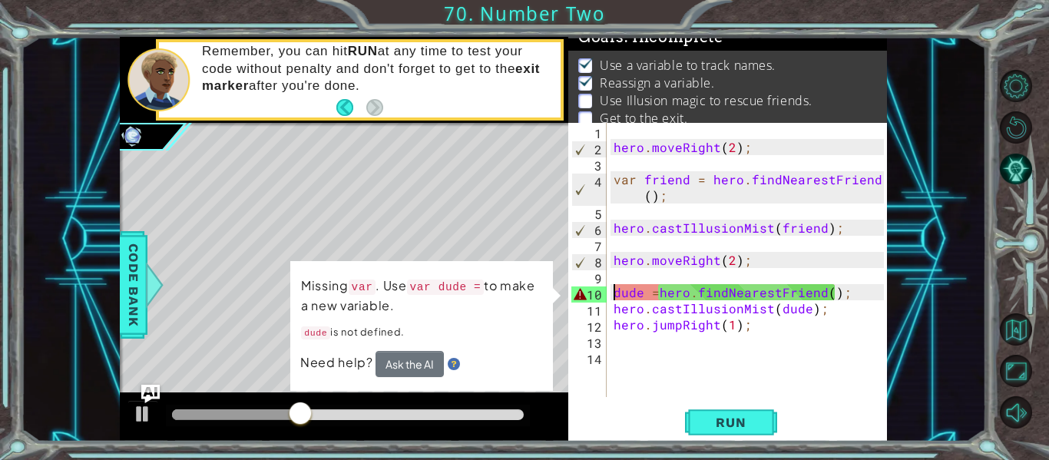
click at [637, 303] on div "hero . moveRight ( 2 ) ; var friend = hero . findNearestFriend ( ) ; hero . cas…" at bounding box center [750, 276] width 281 height 306
click at [640, 298] on div "hero . moveRight ( 2 ) ; var friend = hero . findNearestFriend ( ) ; hero . cas…" at bounding box center [750, 276] width 281 height 306
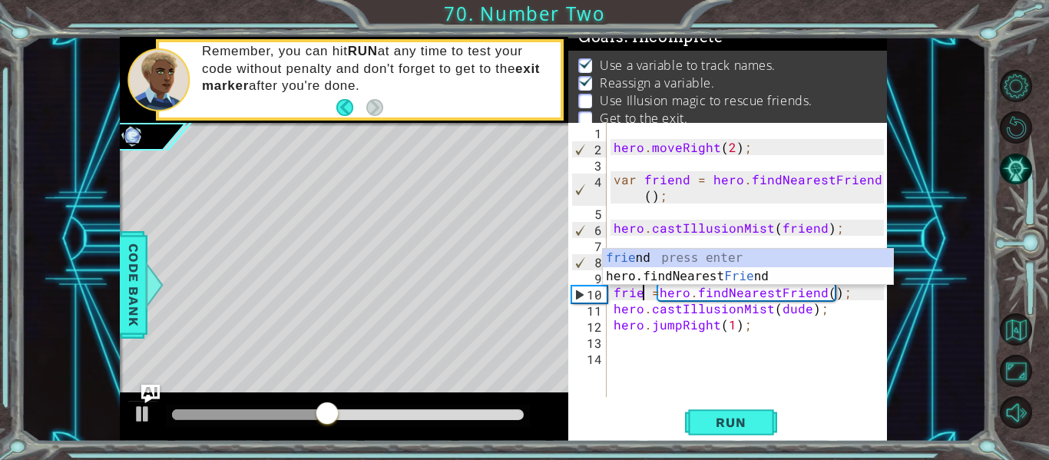
scroll to position [0, 3]
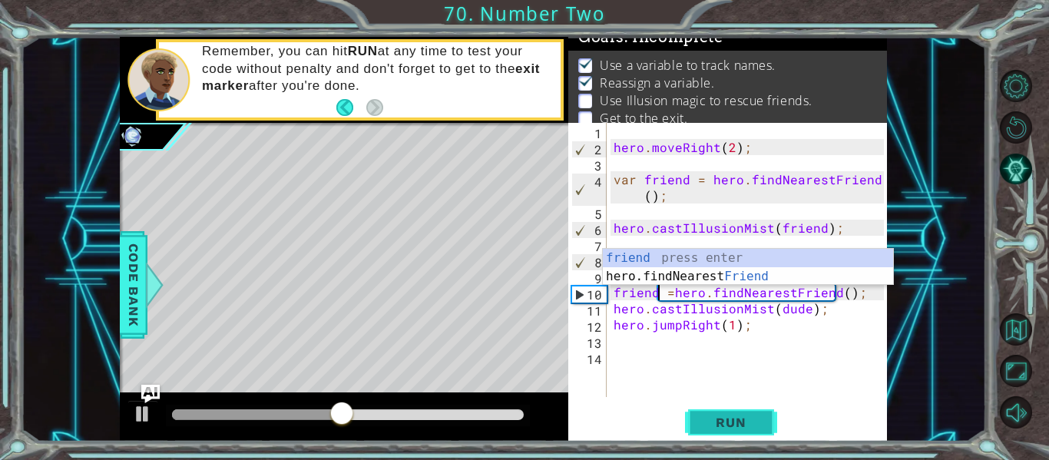
click at [733, 424] on span "Run" at bounding box center [730, 422] width 61 height 15
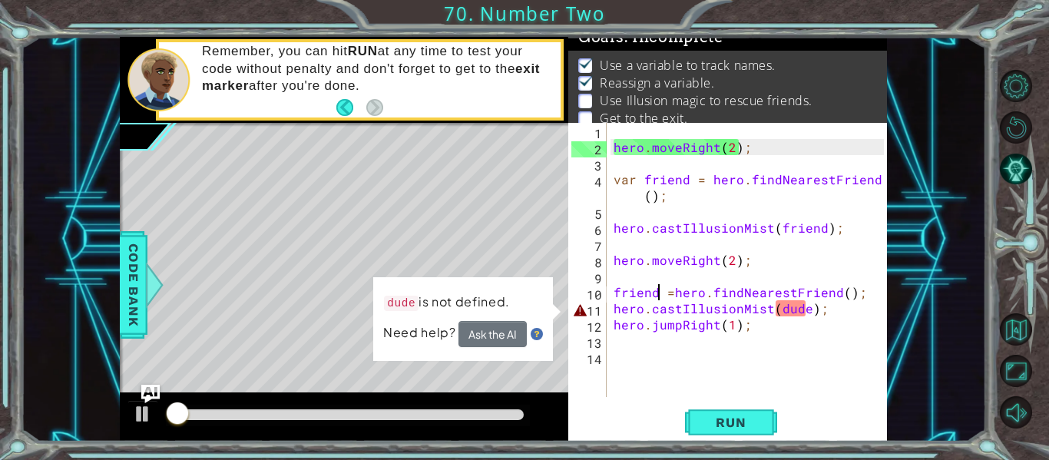
click at [792, 309] on div "hero . moveRight ( 2 ) ; var friend = hero . findNearestFriend ( ) ; hero . cas…" at bounding box center [750, 276] width 281 height 306
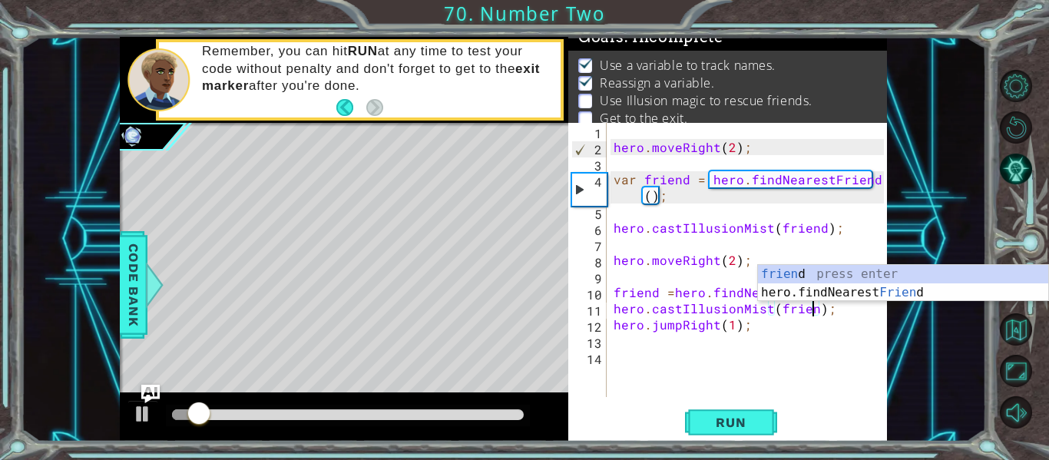
scroll to position [0, 13]
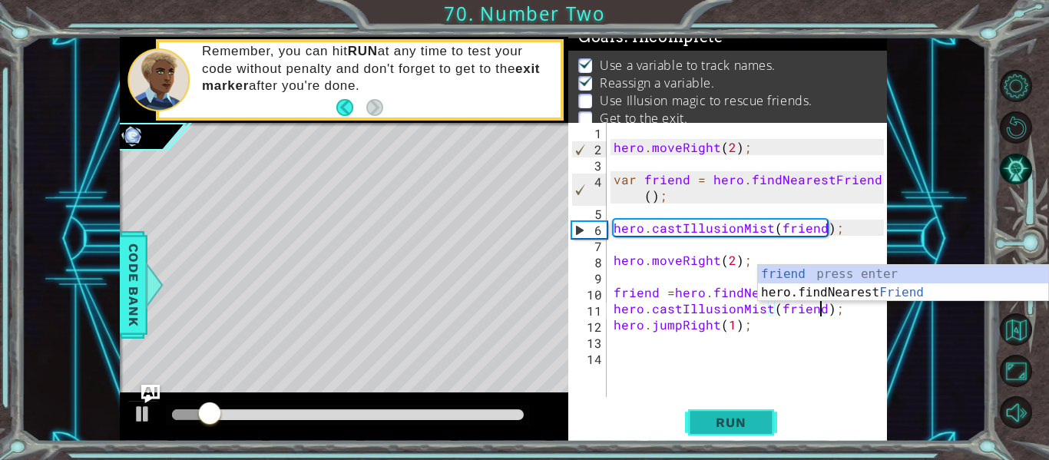
type textarea "hero.castIllusionMist(friend);"
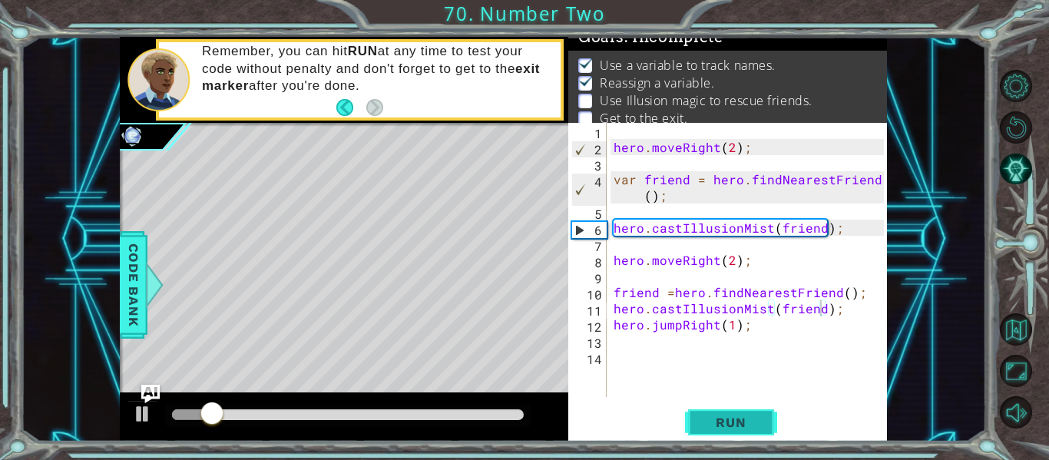
click at [694, 421] on button "Run" at bounding box center [731, 422] width 92 height 31
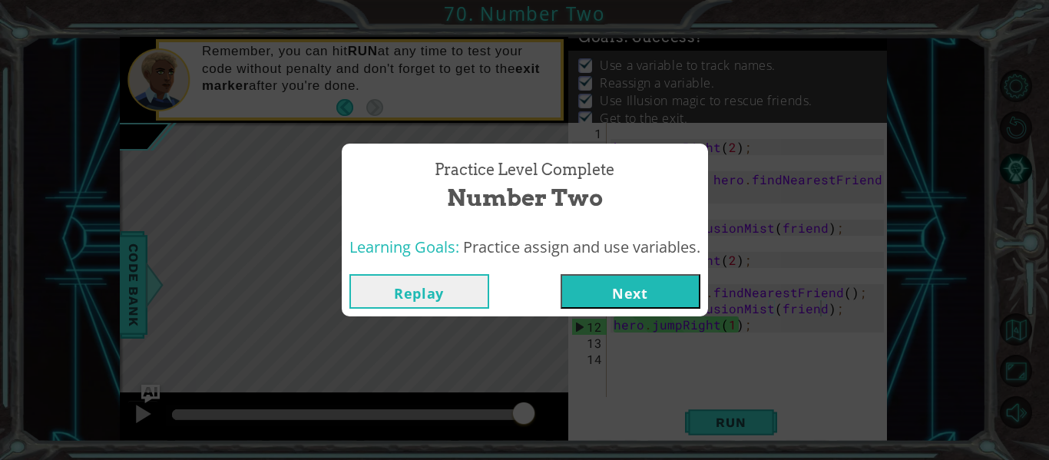
click at [627, 304] on button "Next" at bounding box center [631, 291] width 140 height 35
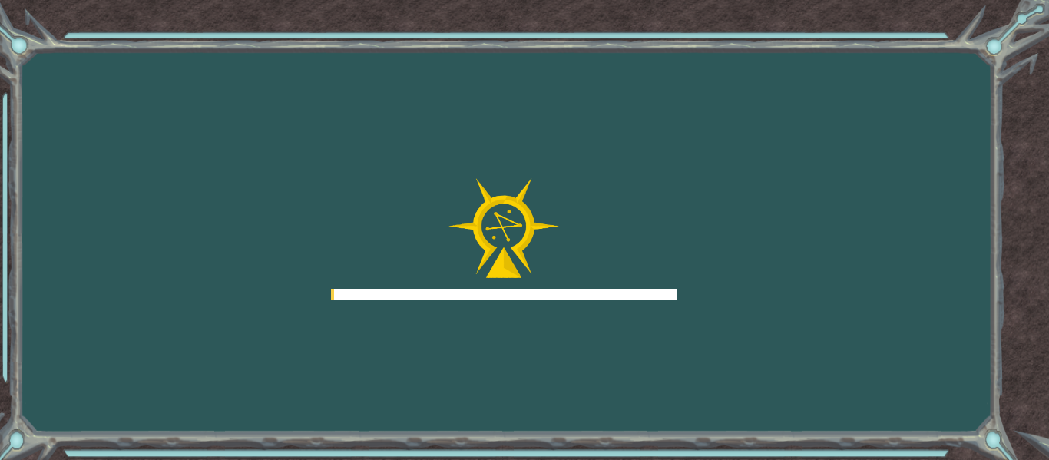
click at [641, 283] on div at bounding box center [504, 239] width 346 height 123
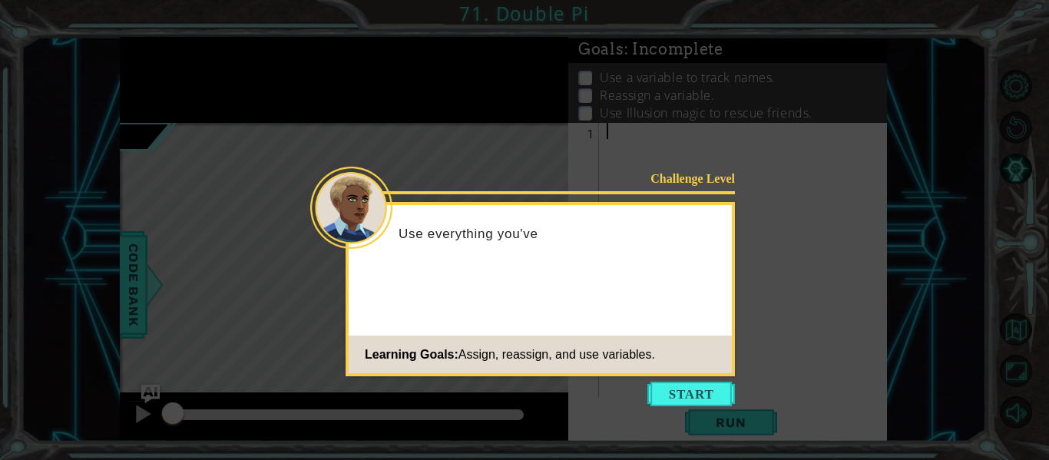
click at [610, 436] on icon at bounding box center [524, 230] width 1049 height 460
click at [658, 388] on button "Start" at bounding box center [691, 394] width 88 height 25
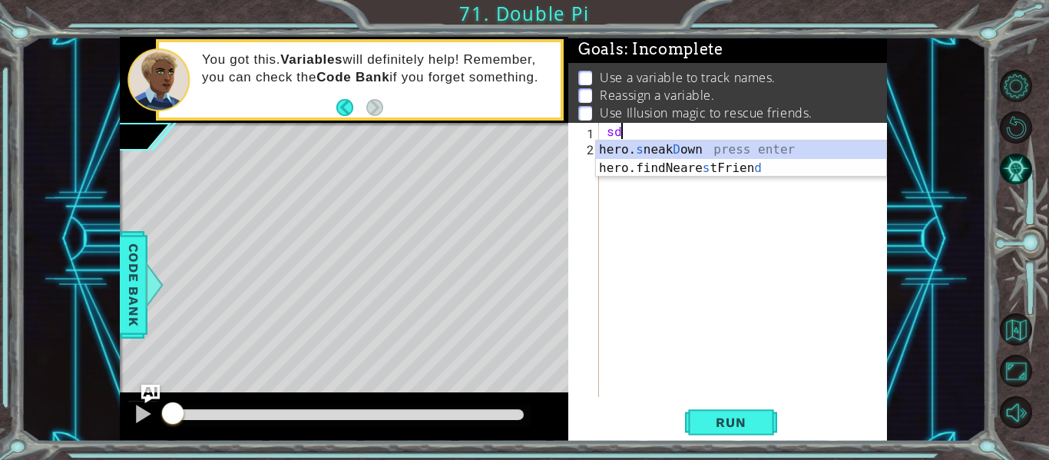
type textarea "s"
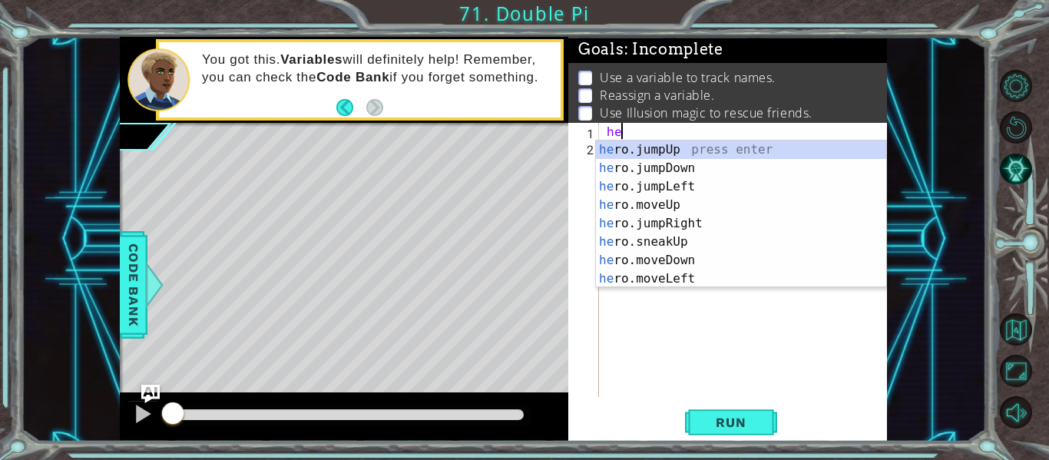
type textarea "h"
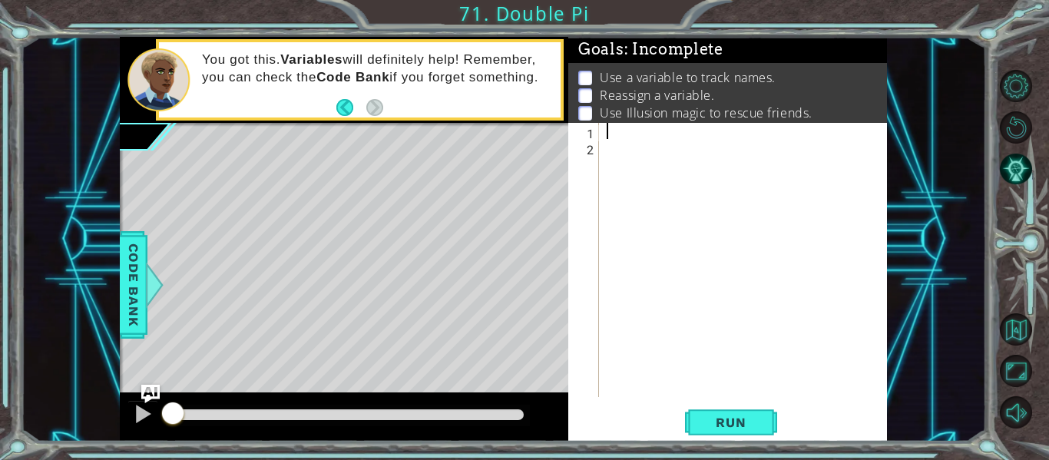
type textarea "c"
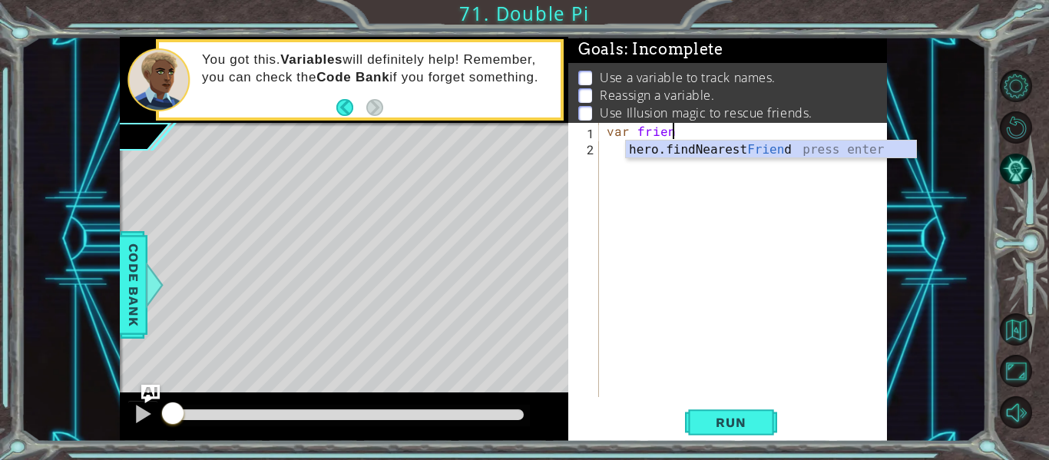
type textarea "var friend"
click at [845, 153] on div "hero.findNearest Friend press enter" at bounding box center [771, 168] width 290 height 55
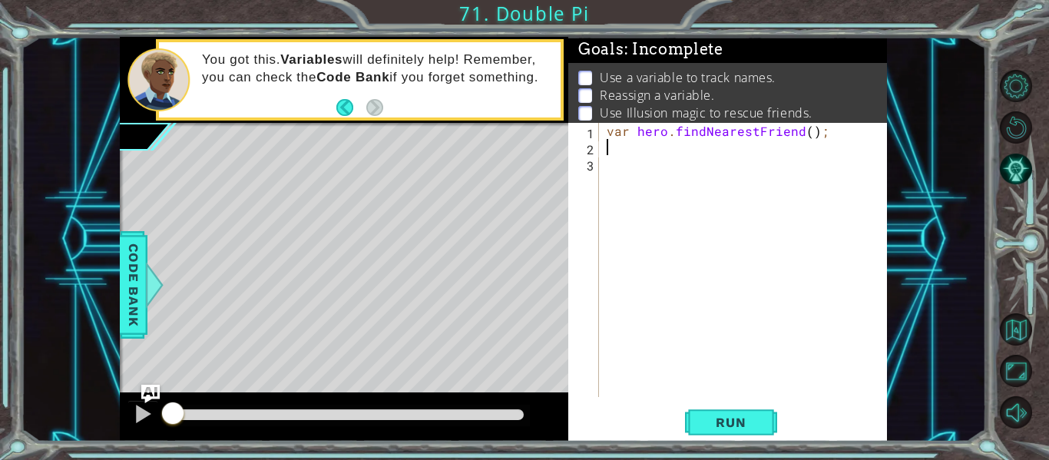
scroll to position [0, 0]
click at [643, 136] on div "var hero . findNearestFriend ( ) ;" at bounding box center [748, 276] width 288 height 306
click at [634, 134] on div "var hero . findNearestFriend ( ) ;" at bounding box center [748, 276] width 288 height 306
type textarea "var friend = hero.findNearestFriend();"
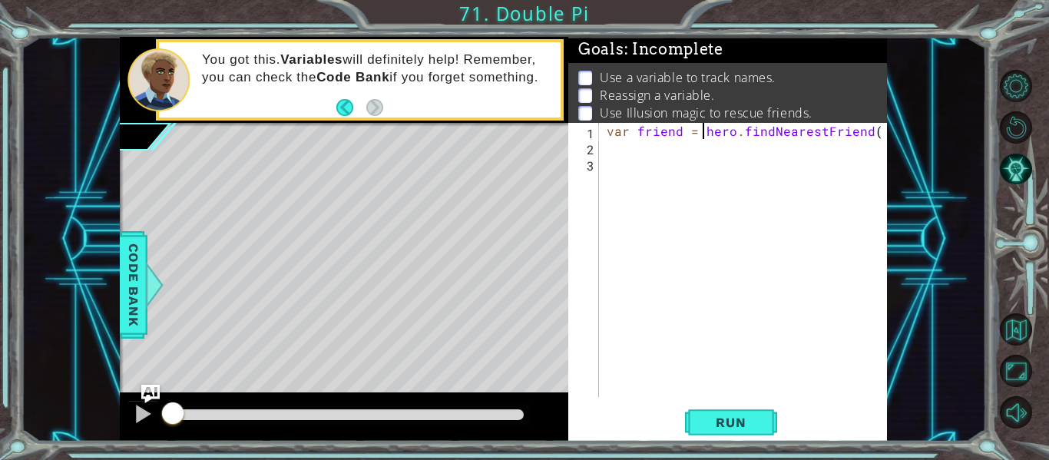
click at [610, 149] on div "var friend = hero . findNearestFriend ( ) ;" at bounding box center [748, 276] width 288 height 306
type textarea "her"
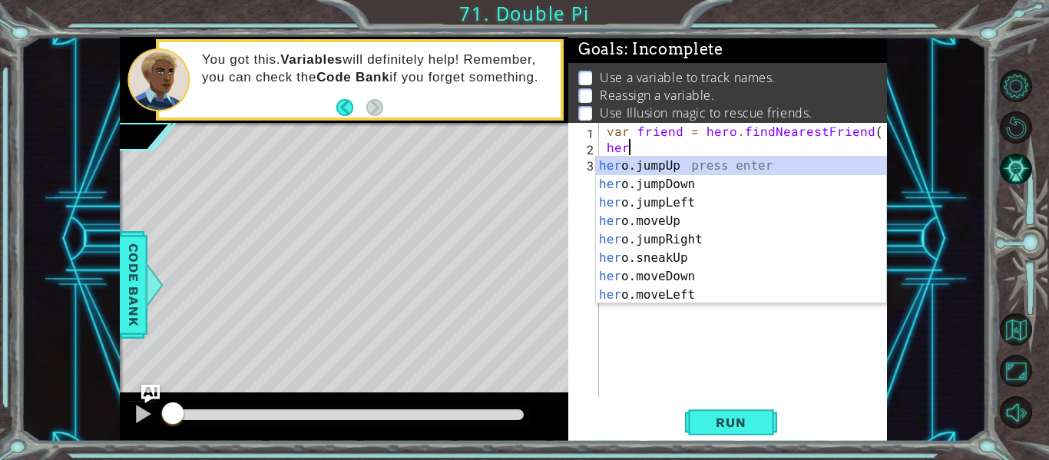
scroll to position [0, 1]
click at [632, 165] on div "her o.jumpUp press enter her o.jumpDown press enter her o.jumpLeft press enter …" at bounding box center [741, 249] width 290 height 184
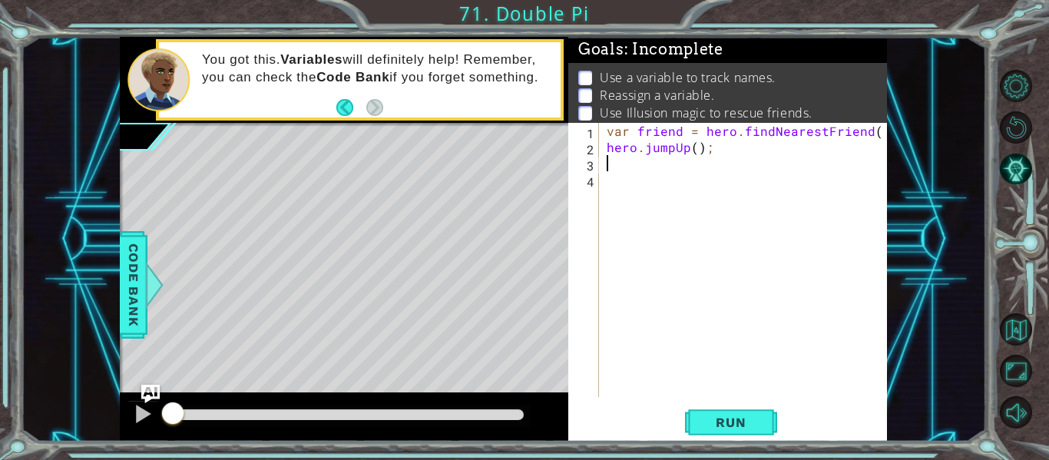
scroll to position [0, 0]
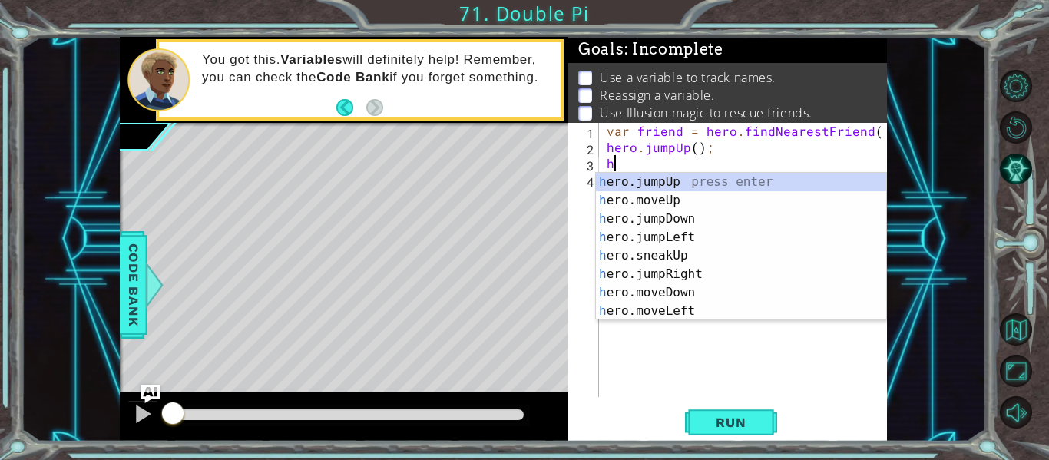
type textarea "her"
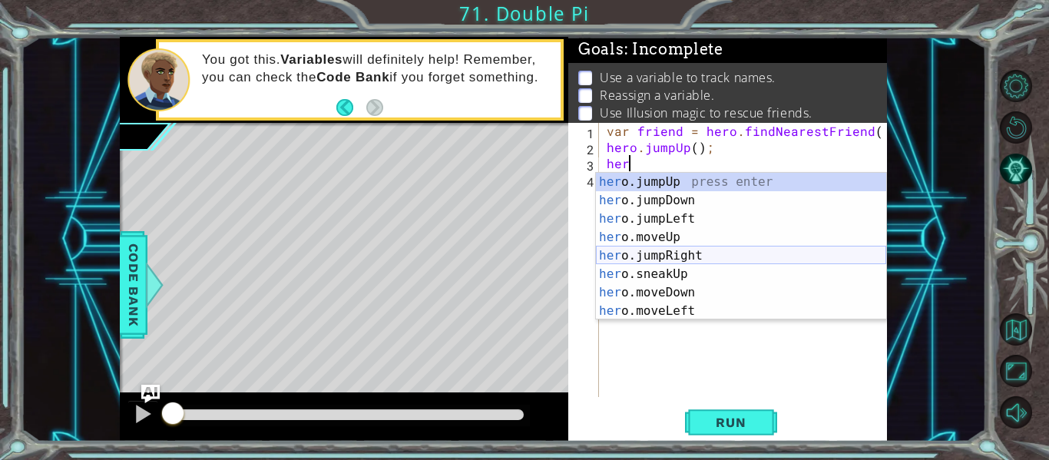
click at [680, 251] on div "her o.jumpUp press enter her o.jumpDown press enter her o.jumpLeft press enter …" at bounding box center [741, 265] width 290 height 184
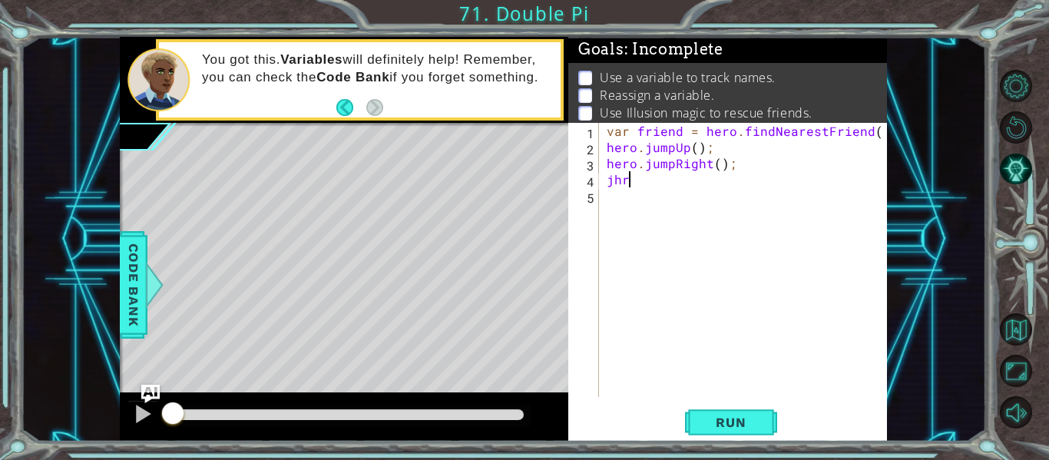
scroll to position [0, 0]
type textarea "j"
type textarea "her"
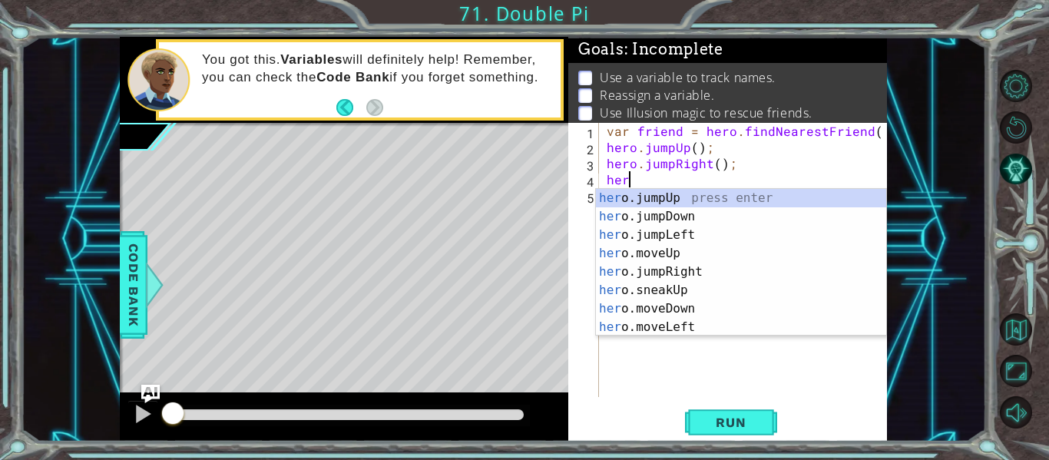
scroll to position [0, 1]
click at [656, 220] on div "her o.jumpUp press enter her o.jumpDown press enter her o.jumpLeft press enter …" at bounding box center [741, 281] width 290 height 184
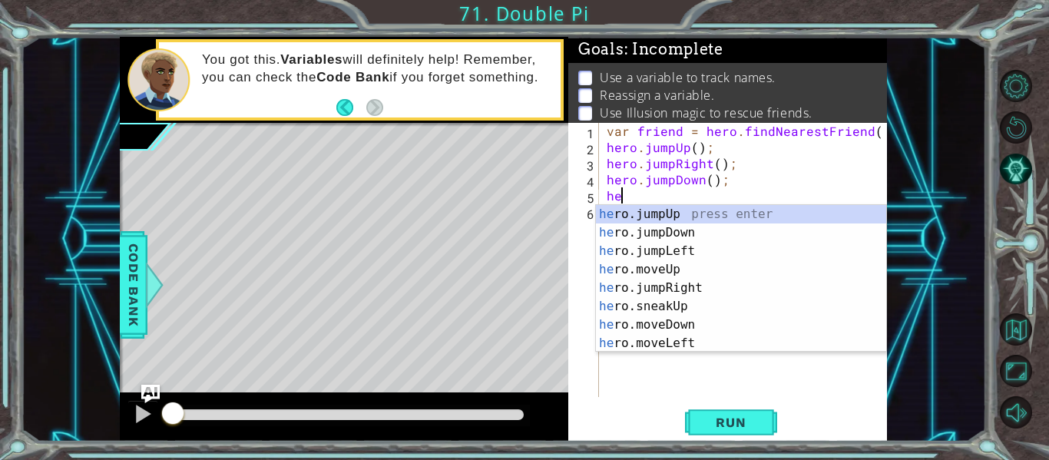
scroll to position [0, 0]
type textarea "h"
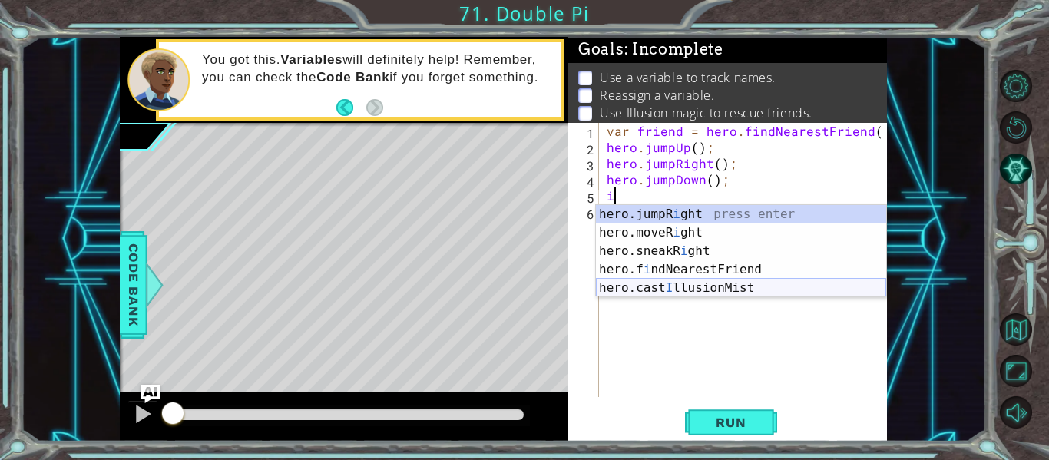
click at [677, 285] on div "hero.jumpR i ght press enter hero.moveR i ght press enter hero.sneakR i ght pre…" at bounding box center [741, 269] width 290 height 129
type textarea "hero.castIllusionMist(friend);"
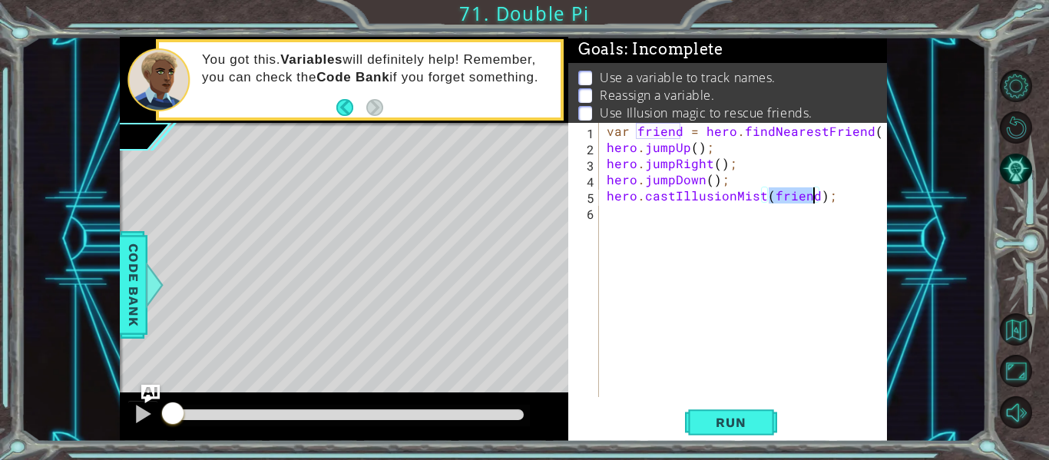
click at [644, 211] on div "var friend = hero . findNearestFriend ( ) ; hero . jumpUp ( ) ; hero . jumpRigh…" at bounding box center [748, 276] width 288 height 306
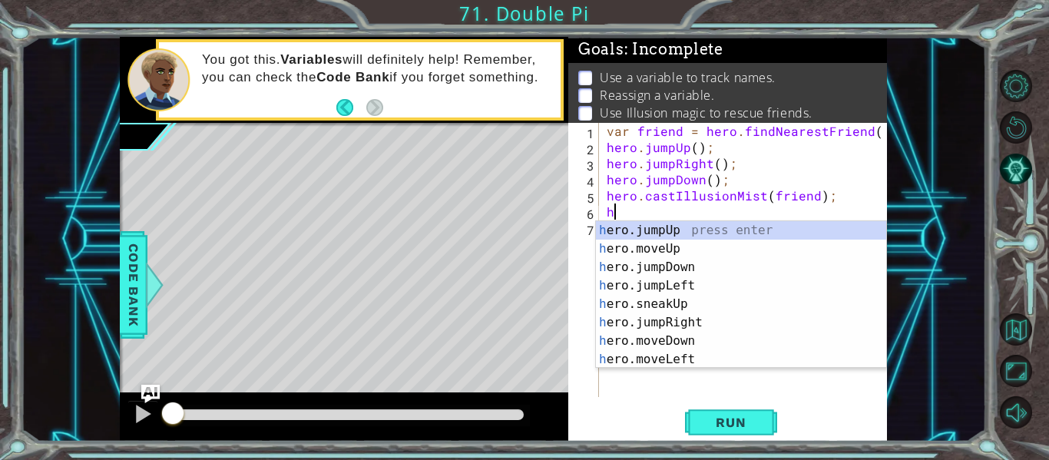
type textarea "her"
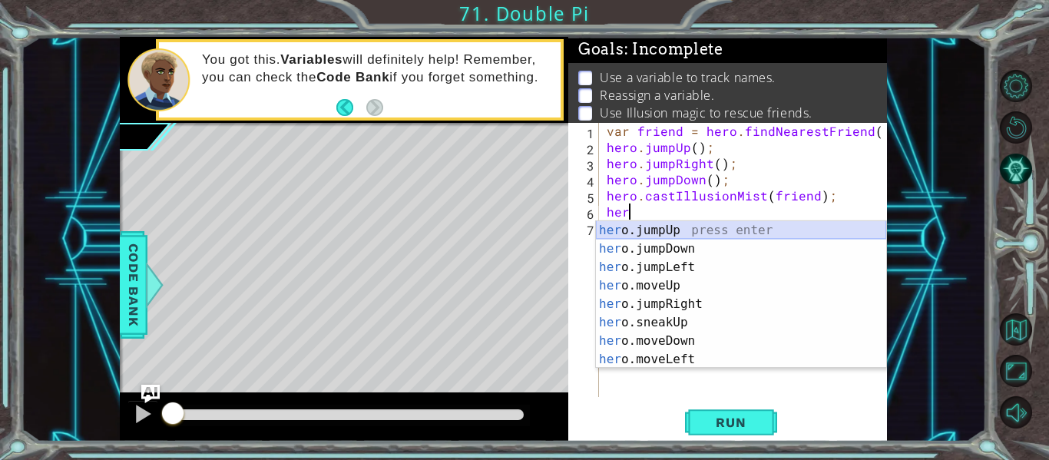
click at [736, 233] on div "her o.jumpUp press enter her o.jumpDown press enter her o.jumpLeft press enter …" at bounding box center [741, 313] width 290 height 184
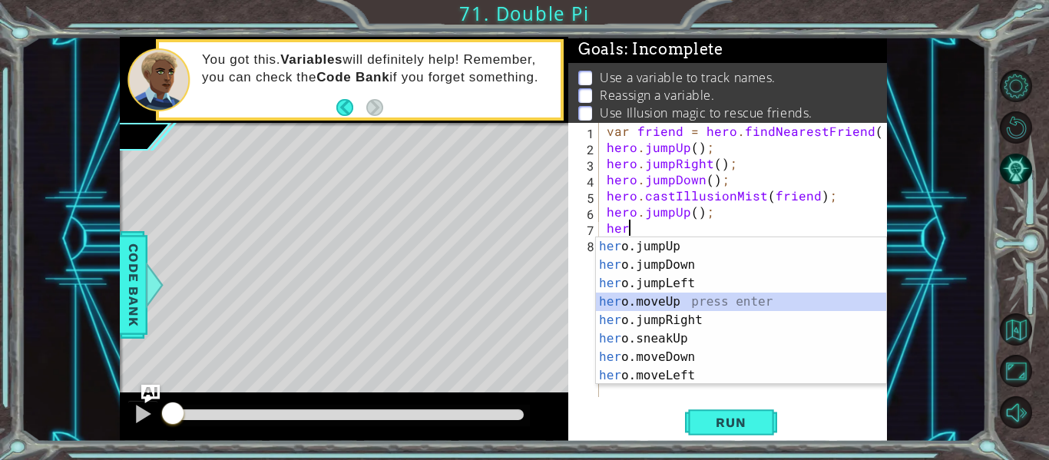
click at [694, 299] on div "her o.jumpUp press enter her o.jumpDown press enter her o.jumpLeft press enter …" at bounding box center [741, 329] width 290 height 184
type textarea "hero.moveUp(1);"
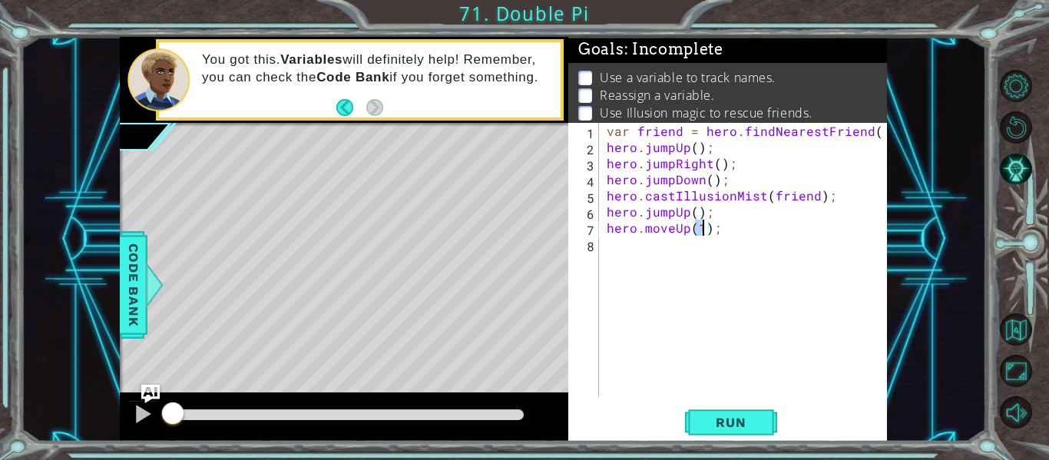
click at [672, 261] on div "var friend = hero . findNearestFriend ( ) ; hero . jumpUp ( ) ; hero . jumpRigh…" at bounding box center [748, 276] width 288 height 306
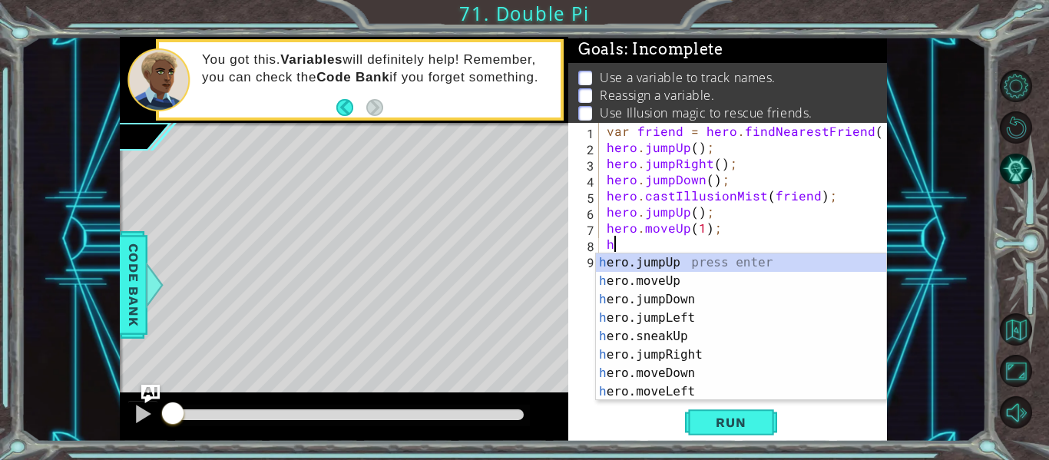
type textarea "her"
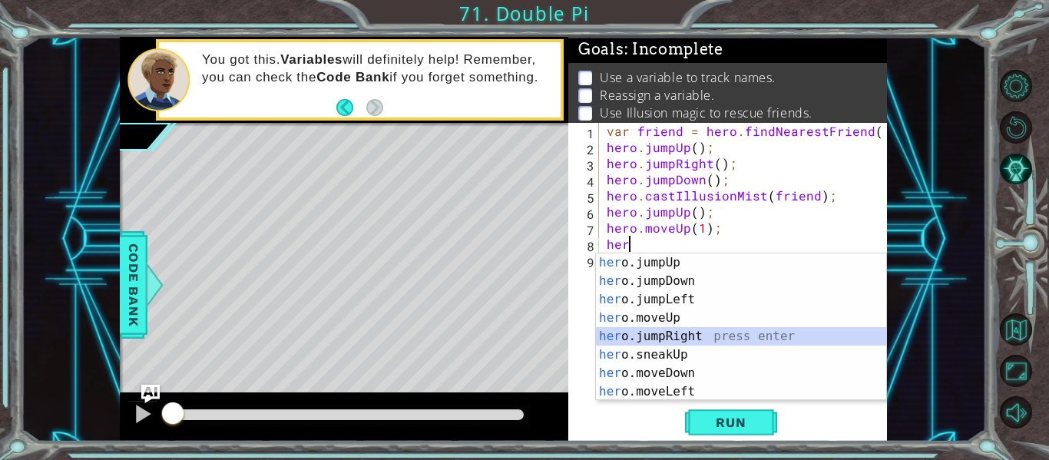
click at [683, 339] on div "her o.jumpUp press enter her o.jumpDown press enter her o.jumpLeft press enter …" at bounding box center [741, 345] width 290 height 184
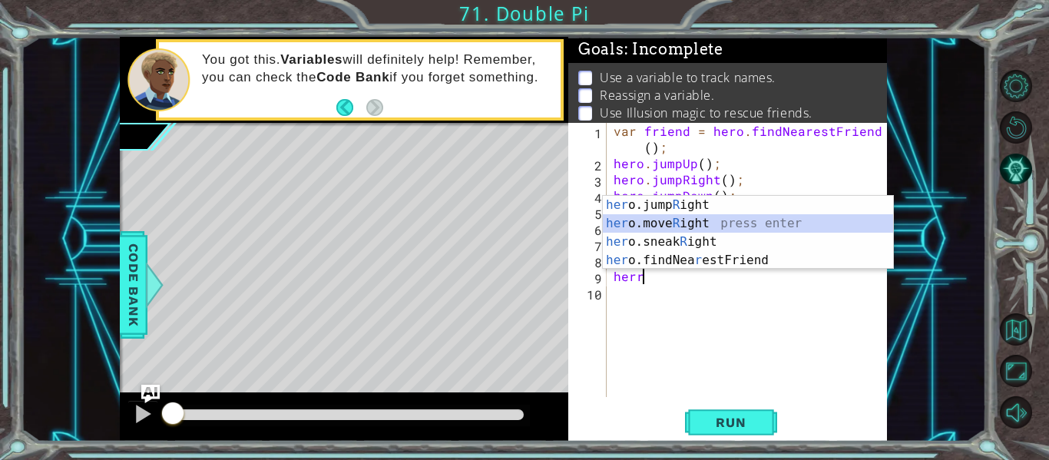
click at [676, 220] on div "her o.jump R ight press enter her o.move R ight press enter her o.sneak R ight …" at bounding box center [748, 251] width 290 height 111
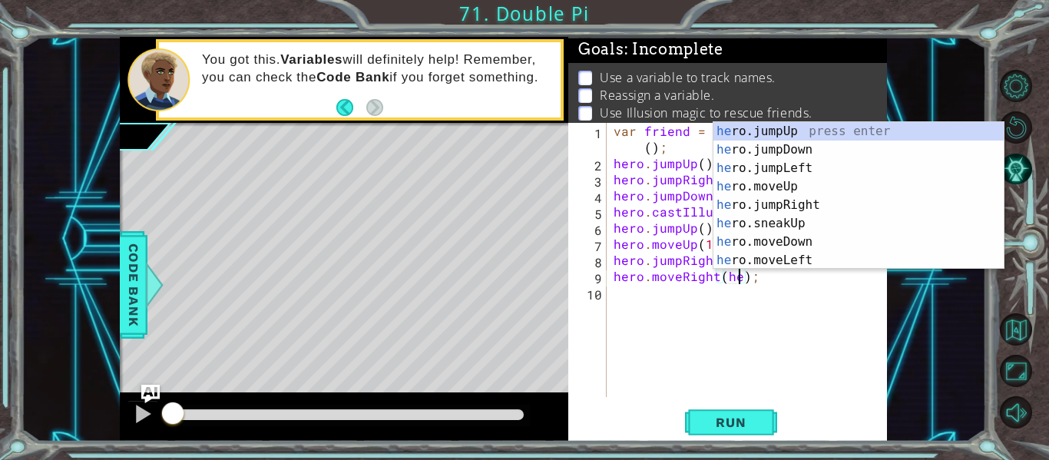
scroll to position [0, 8]
click at [778, 147] on div "her o.jumpUp press enter her o.jumpDown press enter her o.jumpLeft press enter …" at bounding box center [858, 214] width 290 height 184
type textarea "hero.moveRight(hero.jumpDown());"
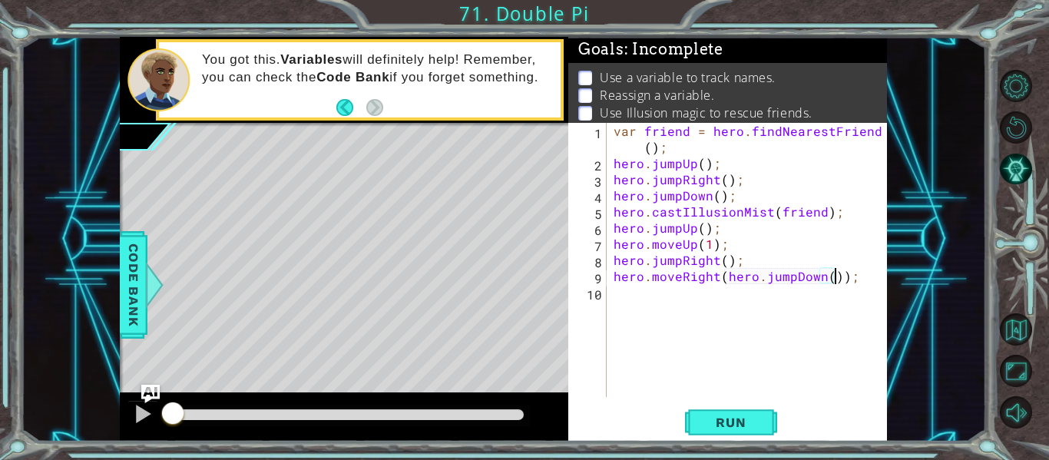
click at [730, 296] on div "var friend = hero . findNearestFriend ( ) ; hero . jumpUp ( ) ; hero . jumpRigh…" at bounding box center [750, 284] width 281 height 323
type textarea "her"
click at [756, 373] on div "var friend = hero . findNearestFriend ( ) ; hero . jumpUp ( ) ; hero . jumpRigh…" at bounding box center [750, 284] width 281 height 323
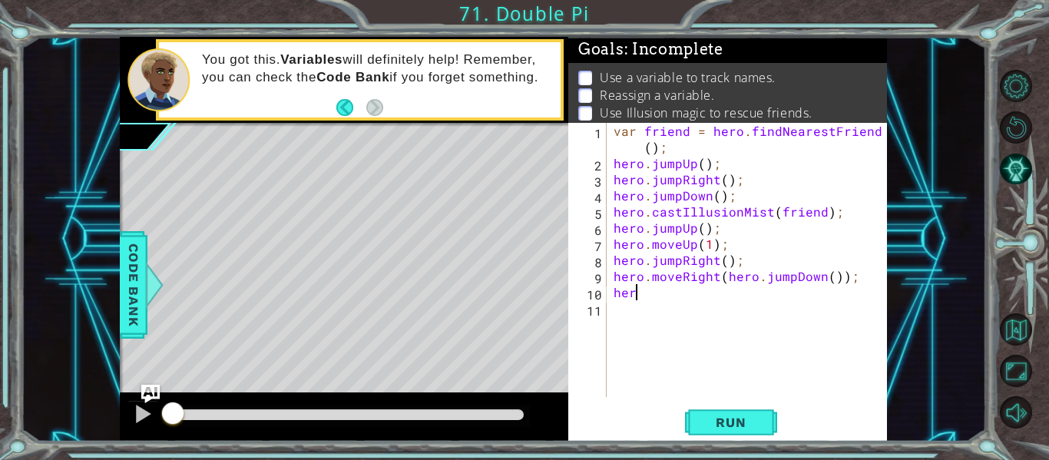
scroll to position [0, 0]
drag, startPoint x: 723, startPoint y: 277, endPoint x: 733, endPoint y: 278, distance: 10.0
click at [733, 278] on div "var friend = hero . findNearestFriend ( ) ; hero . jumpUp ( ) ; hero . jumpRigh…" at bounding box center [750, 284] width 281 height 323
click at [730, 278] on div "var friend = hero . findNearestFriend ( ) ; hero . jumpUp ( ) ; hero . jumpRigh…" at bounding box center [746, 260] width 273 height 274
click at [832, 277] on div "var friend = hero . findNearestFriend ( ) ; hero . jumpUp ( ) ; hero . jumpRigh…" at bounding box center [750, 284] width 281 height 323
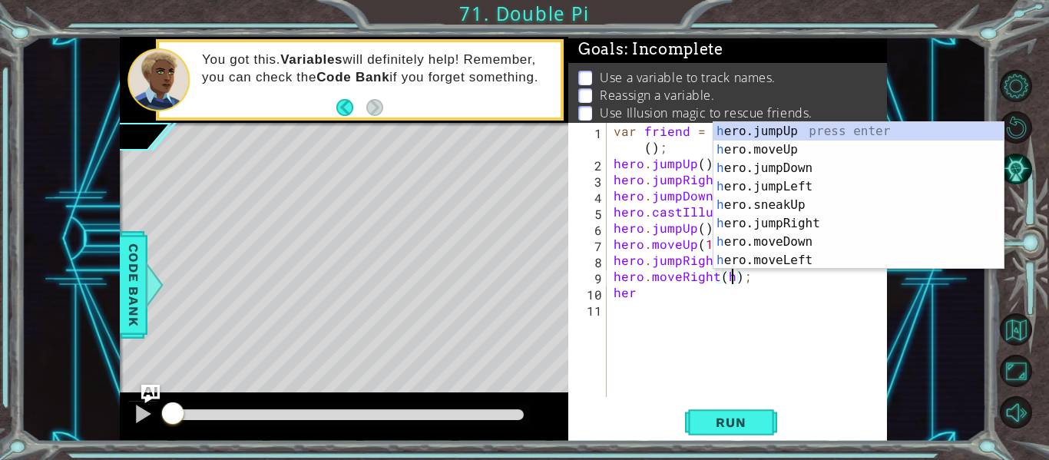
type textarea "hero.moveRight();"
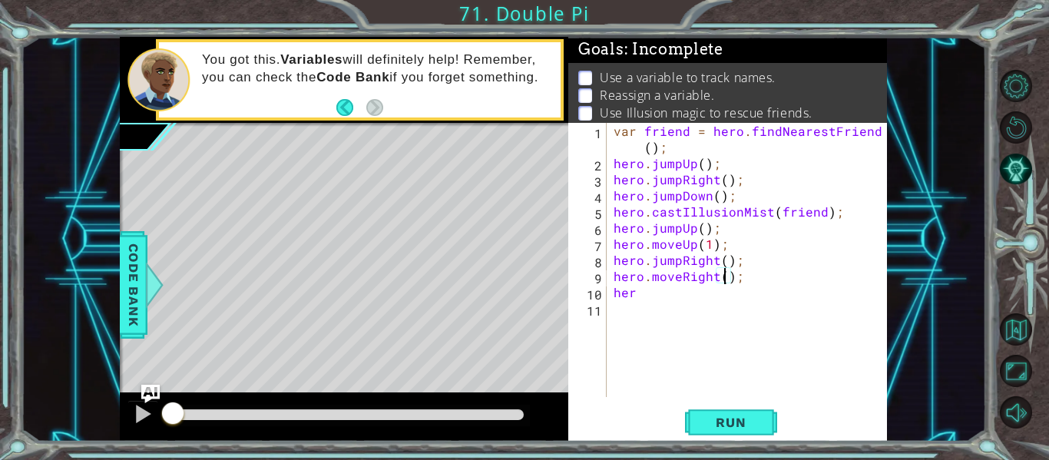
click at [770, 305] on div "var friend = hero . findNearestFriend ( ) ; hero . jumpUp ( ) ; hero . jumpRigh…" at bounding box center [750, 284] width 281 height 323
click at [756, 289] on div "var friend = hero . findNearestFriend ( ) ; hero . jumpUp ( ) ; hero . jumpRigh…" at bounding box center [750, 284] width 281 height 323
type textarea "hero"
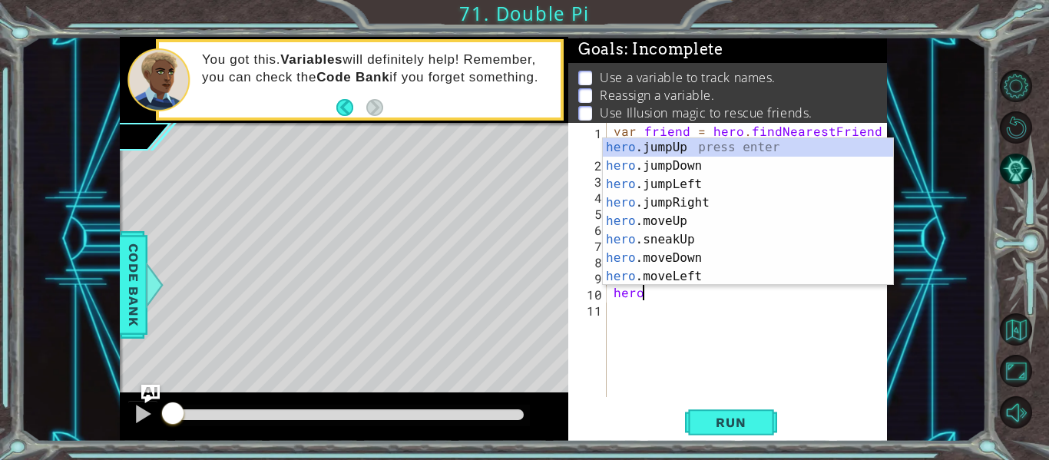
scroll to position [0, 1]
click at [656, 169] on div "hero .jumpUp press enter hero .jumpDown press enter hero .jumpLeft press enter …" at bounding box center [748, 230] width 290 height 184
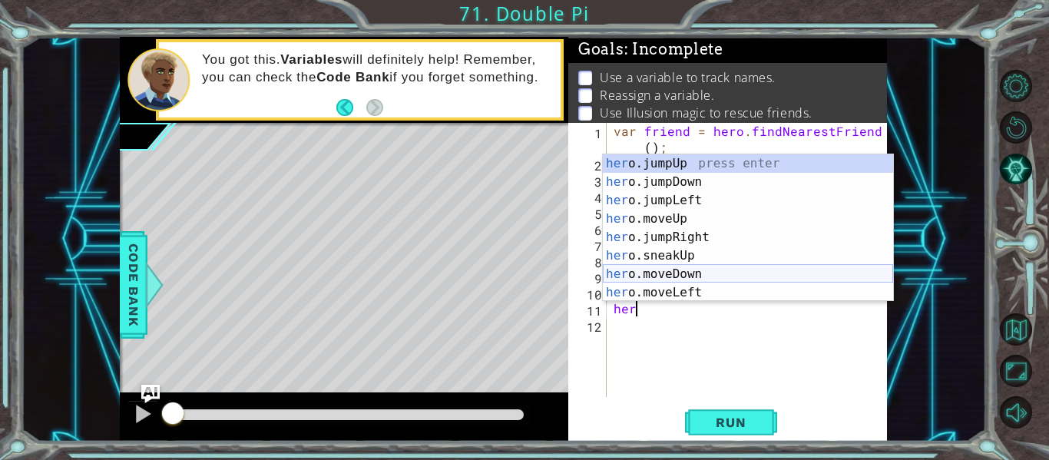
click at [676, 273] on div "her o.jumpUp press enter her o.jumpDown press enter her o.jumpLeft press enter …" at bounding box center [748, 246] width 290 height 184
type textarea "hero.moveDown(1);"
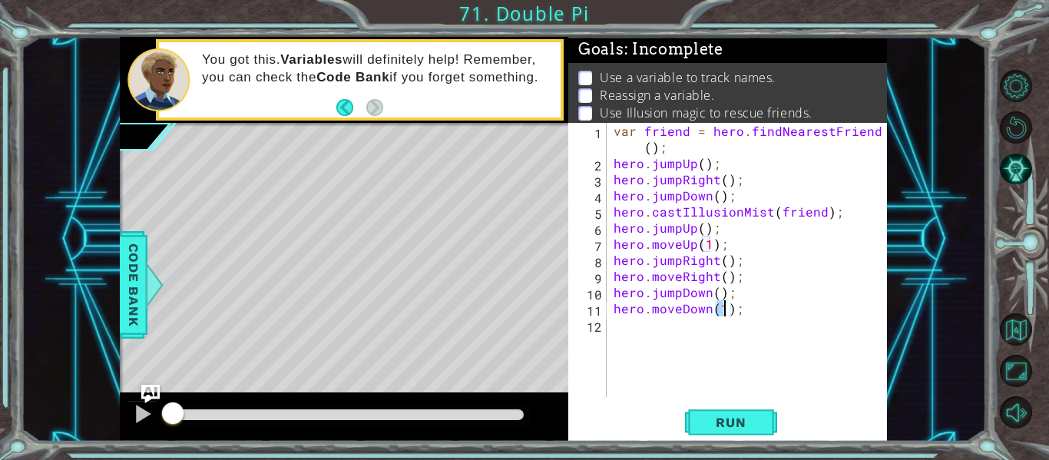
click at [708, 322] on div "var friend = hero . findNearestFriend ( ) ; hero . jumpUp ( ) ; hero . jumpRigh…" at bounding box center [750, 284] width 281 height 323
type textarea "her"
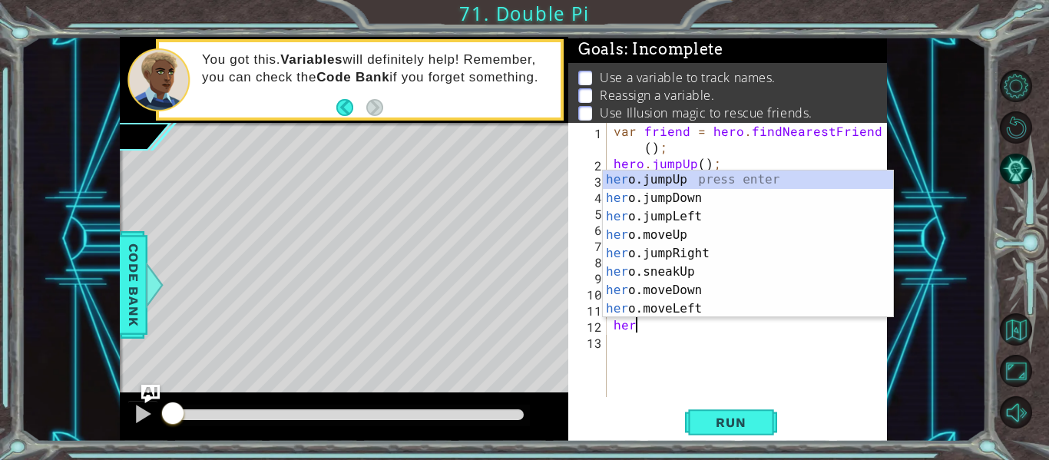
scroll to position [0, 1]
click at [729, 344] on div "var friend = hero . findNearestFriend ( ) ; hero . jumpUp ( ) ; hero . jumpRigh…" at bounding box center [750, 284] width 281 height 323
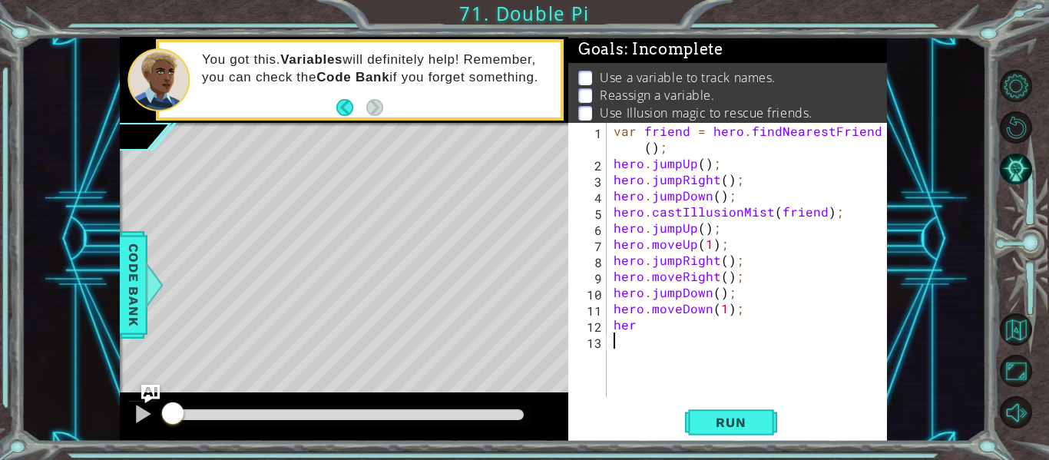
scroll to position [0, 0]
click at [672, 322] on div "var friend = hero . findNearestFriend ( ) ; hero . jumpUp ( ) ; hero . jumpRigh…" at bounding box center [750, 284] width 281 height 323
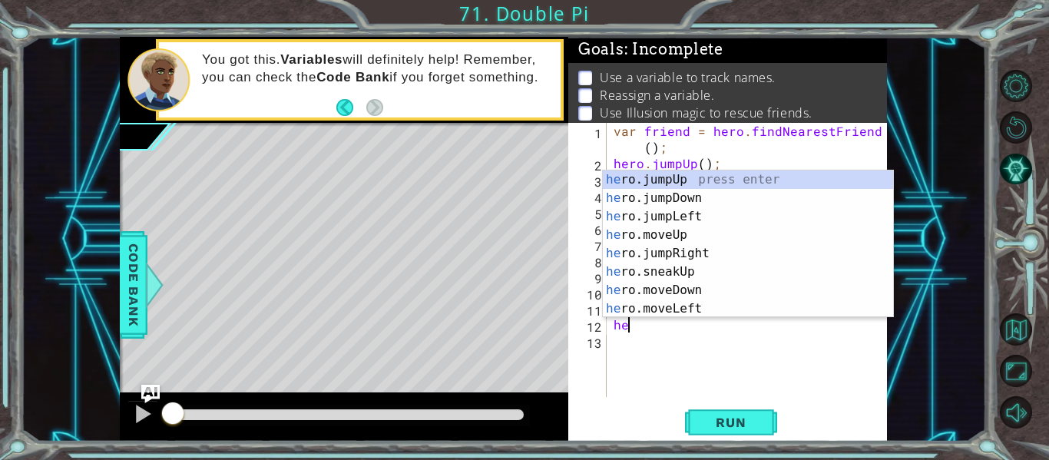
type textarea "h"
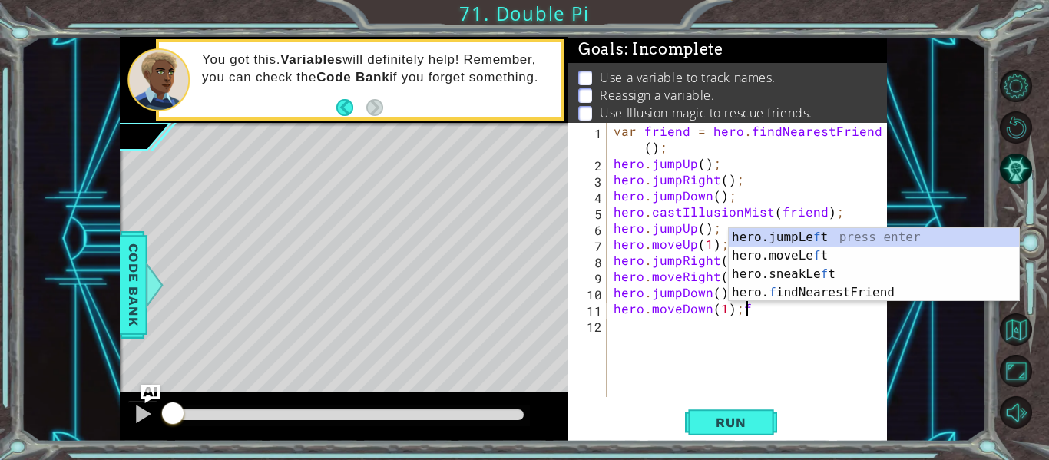
type textarea "hero.moveDown(1);"
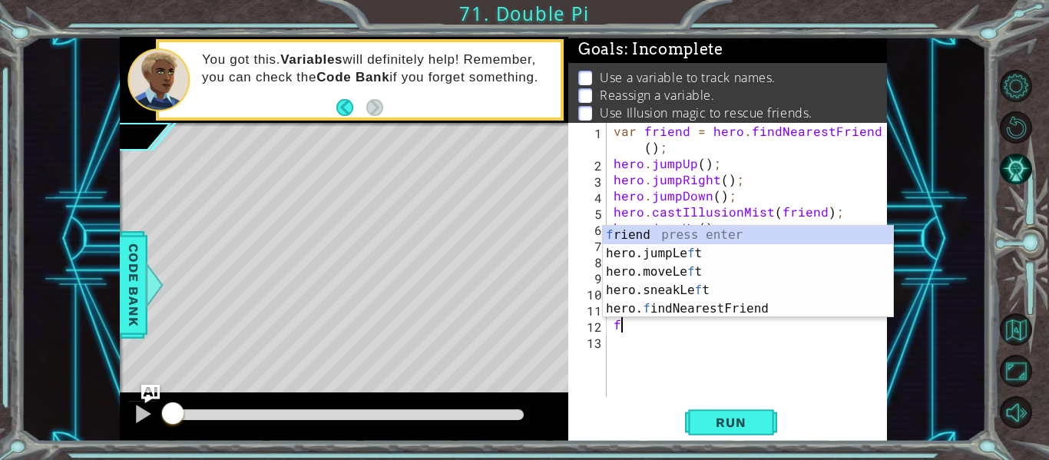
type textarea "fri"
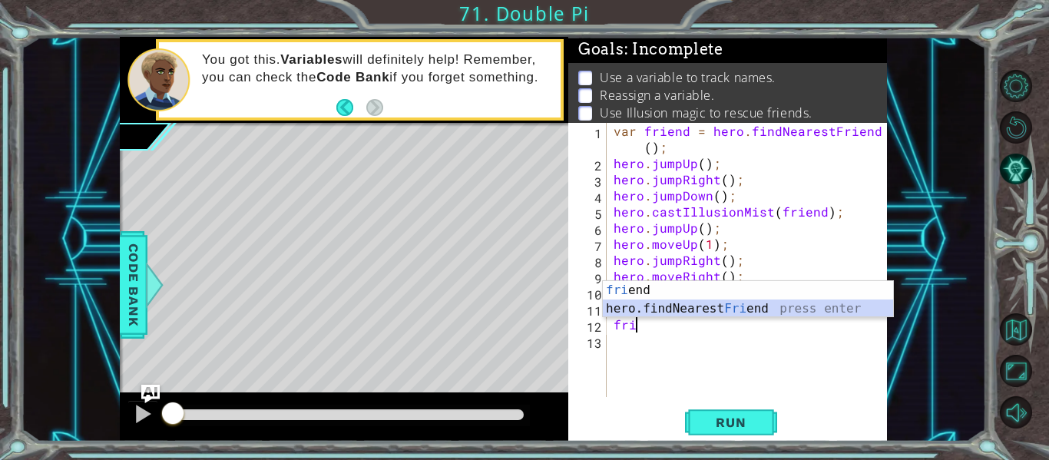
click at [660, 303] on div "fri end press enter hero.findNearest Fri end press enter" at bounding box center [748, 318] width 290 height 74
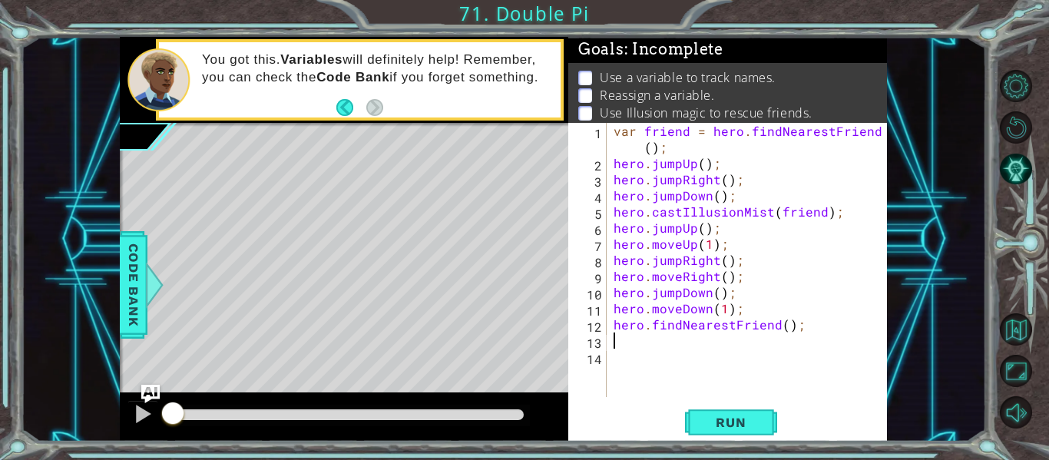
click at [612, 328] on div "var friend = hero . findNearestFriend ( ) ; hero . jumpUp ( ) ; hero . jumpRigh…" at bounding box center [750, 284] width 281 height 323
type textarea "friend = hero.findNearestFriend();"
click at [614, 342] on div "var friend = hero . findNearestFriend ( ) ; hero . jumpUp ( ) ; hero . jumpRigh…" at bounding box center [750, 284] width 281 height 323
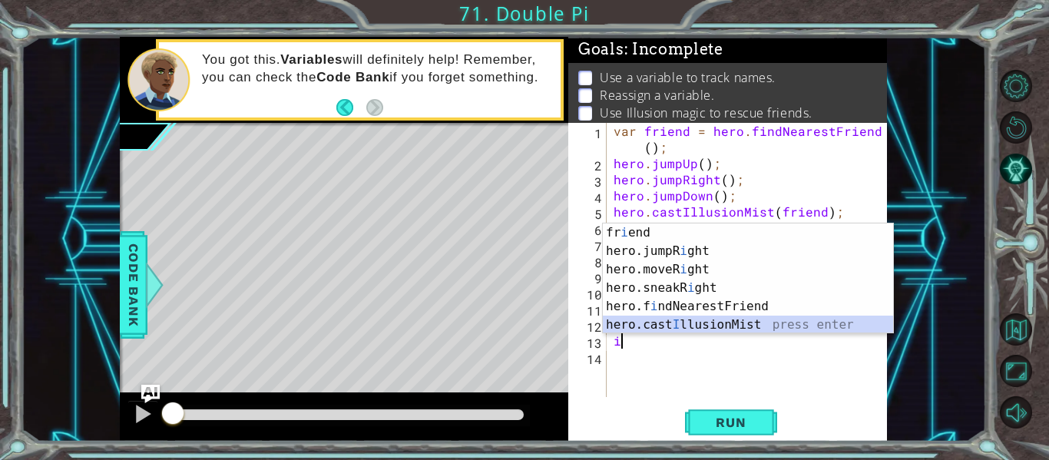
click at [615, 323] on div "fr i end press enter hero.jumpR i ght press enter hero.moveR i ght press enter …" at bounding box center [748, 296] width 290 height 147
type textarea "hero.castIllusionMist(friend);"
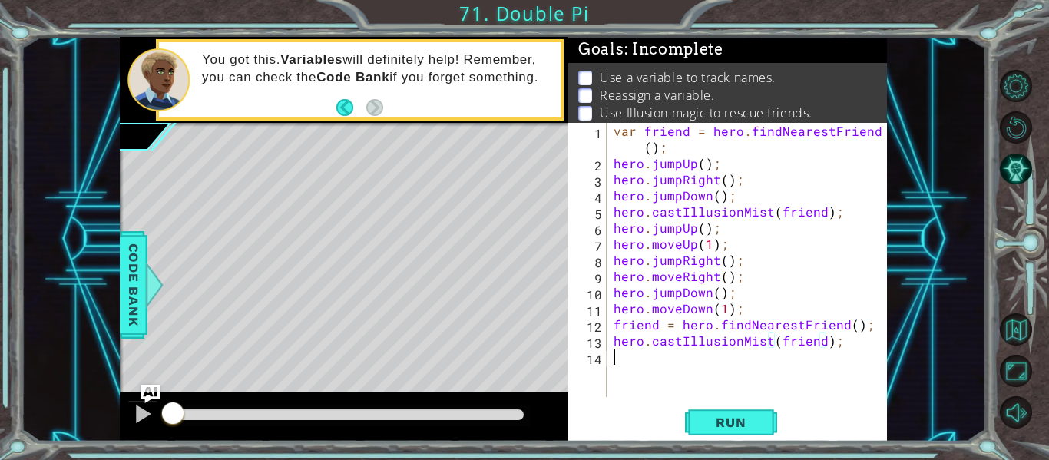
click at [626, 366] on div "var friend = hero . findNearestFriend ( ) ; hero . jumpUp ( ) ; hero . jumpRigh…" at bounding box center [750, 284] width 281 height 323
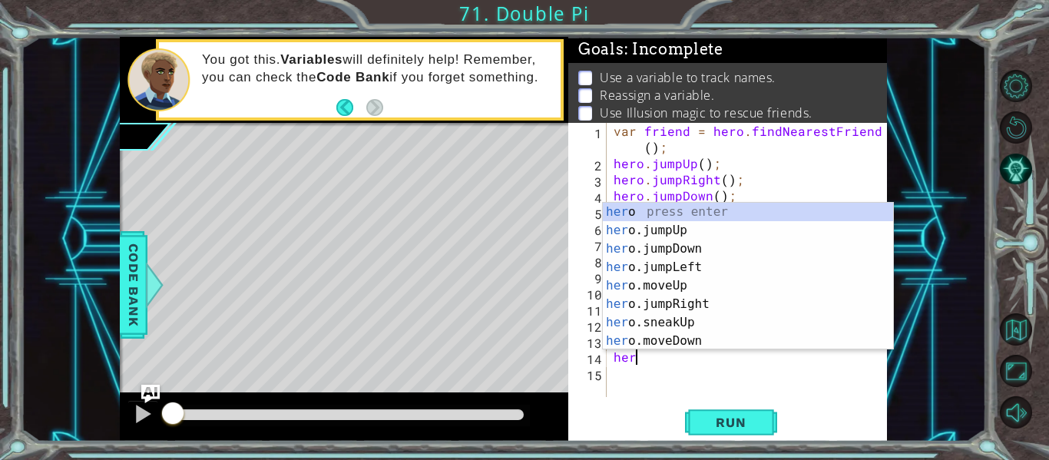
scroll to position [0, 1]
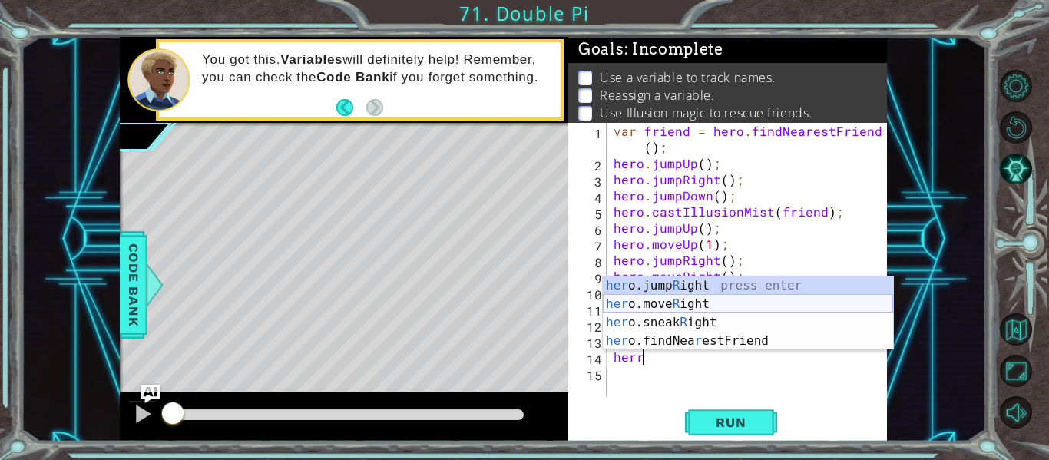
click at [696, 303] on div "her o.jump R ight press enter her o.move R ight press enter her o.sneak R ight …" at bounding box center [748, 331] width 290 height 111
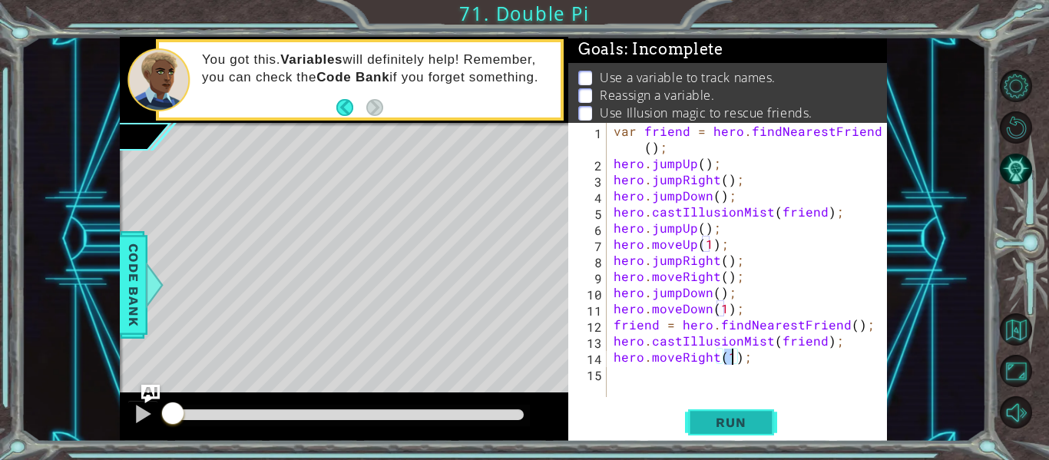
type textarea "hero.moveRight(1);"
click at [720, 430] on button "Run" at bounding box center [731, 422] width 92 height 31
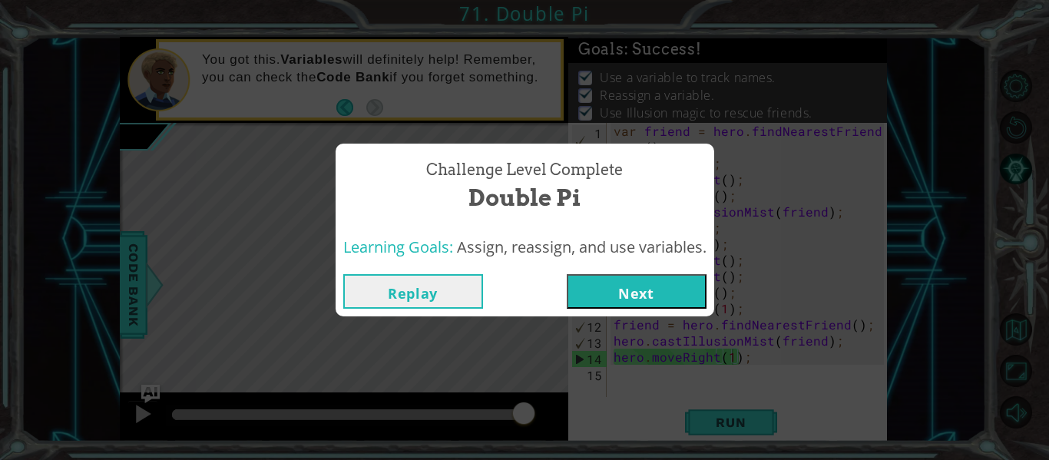
click at [644, 299] on button "Next" at bounding box center [637, 291] width 140 height 35
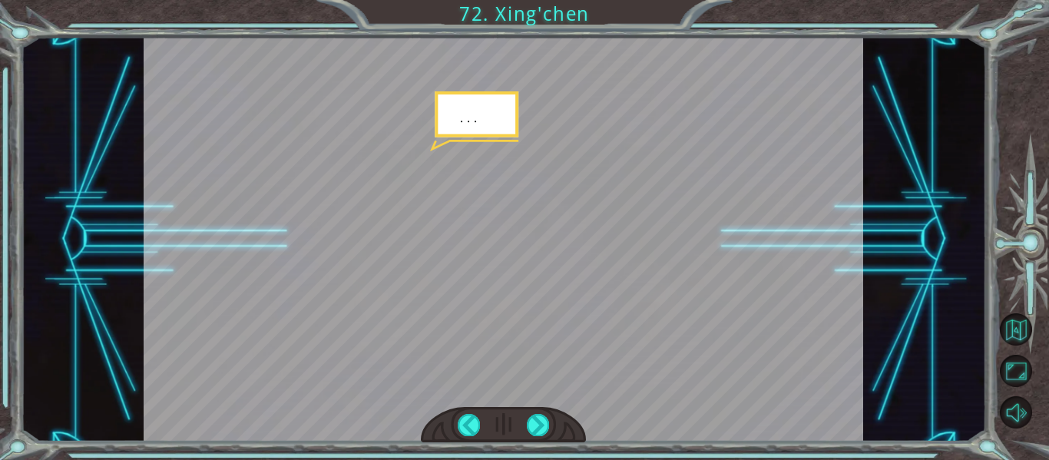
click at [523, 369] on div at bounding box center [504, 239] width 720 height 405
click at [552, 439] on div at bounding box center [504, 425] width 166 height 36
click at [528, 425] on div at bounding box center [538, 425] width 22 height 22
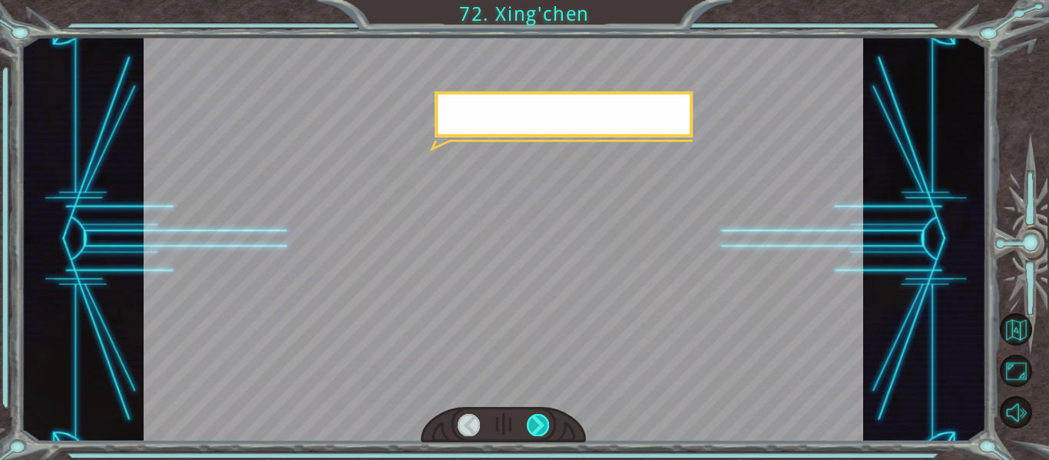
click at [541, 432] on div at bounding box center [538, 425] width 22 height 22
click at [544, 422] on div at bounding box center [538, 425] width 22 height 22
click at [541, 430] on div at bounding box center [538, 425] width 22 height 22
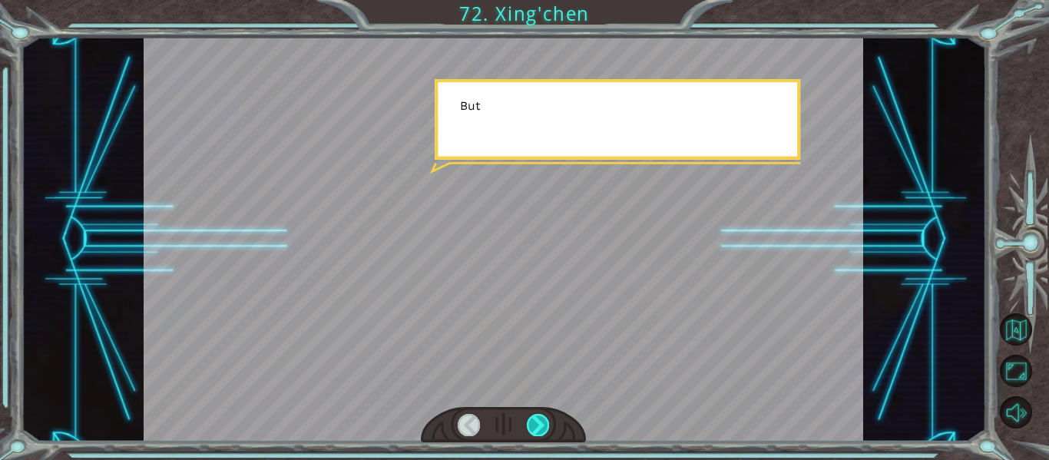
click at [539, 431] on div at bounding box center [538, 425] width 22 height 22
click at [539, 434] on div at bounding box center [538, 425] width 22 height 22
click at [544, 438] on div at bounding box center [504, 425] width 166 height 36
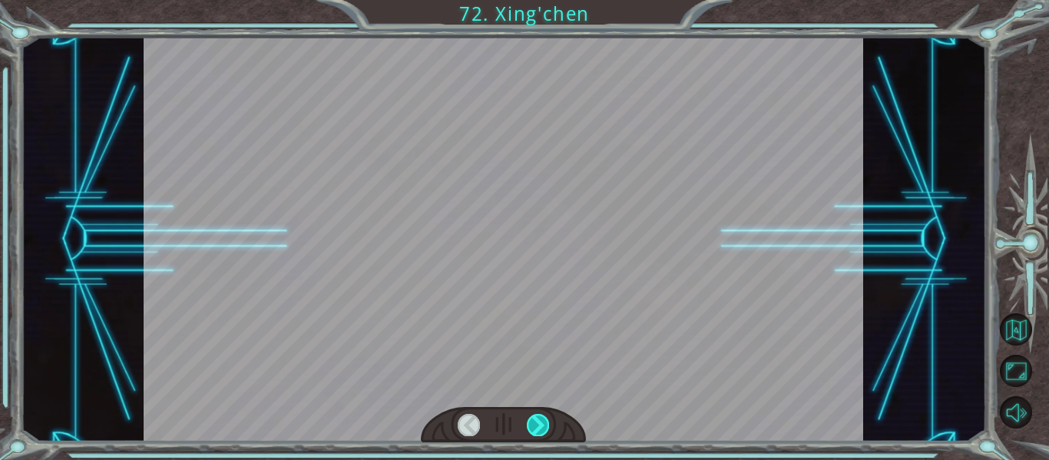
click at [544, 438] on div at bounding box center [504, 425] width 166 height 36
click at [548, 435] on div at bounding box center [538, 425] width 22 height 22
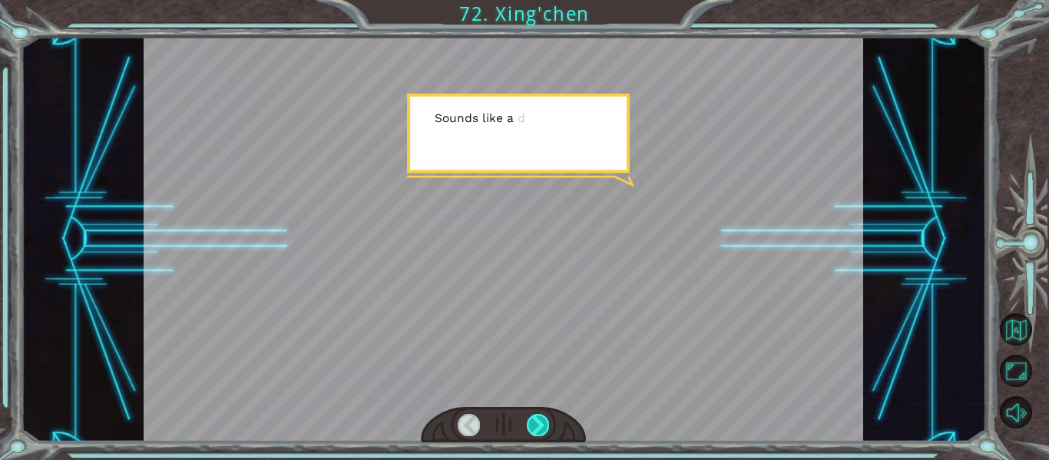
click at [538, 428] on div at bounding box center [538, 425] width 22 height 22
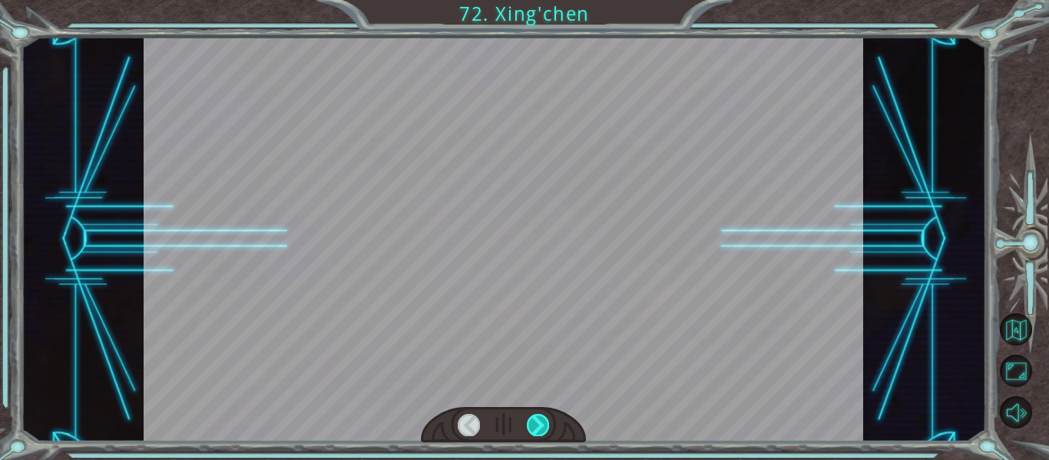
click at [533, 427] on div at bounding box center [538, 425] width 22 height 22
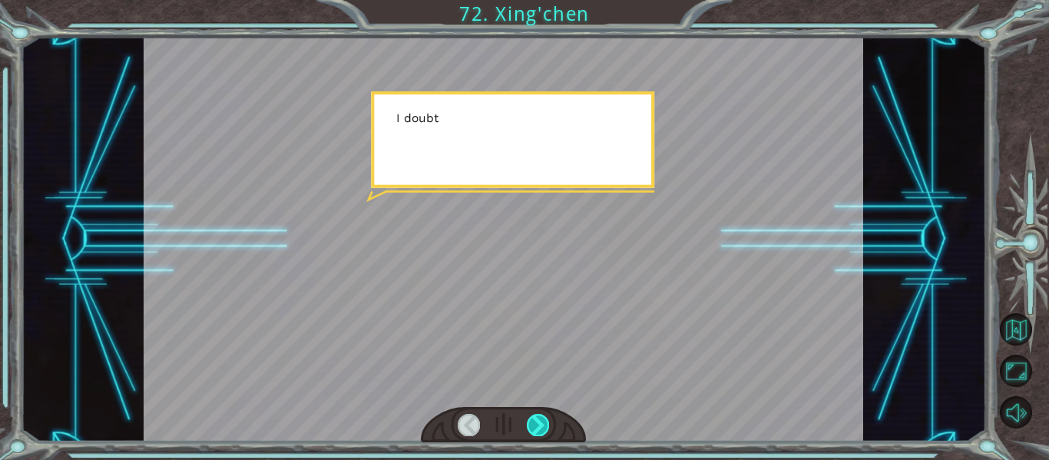
click at [538, 426] on div at bounding box center [538, 425] width 22 height 22
click at [533, 426] on div at bounding box center [538, 425] width 22 height 22
click at [537, 427] on div at bounding box center [538, 425] width 22 height 22
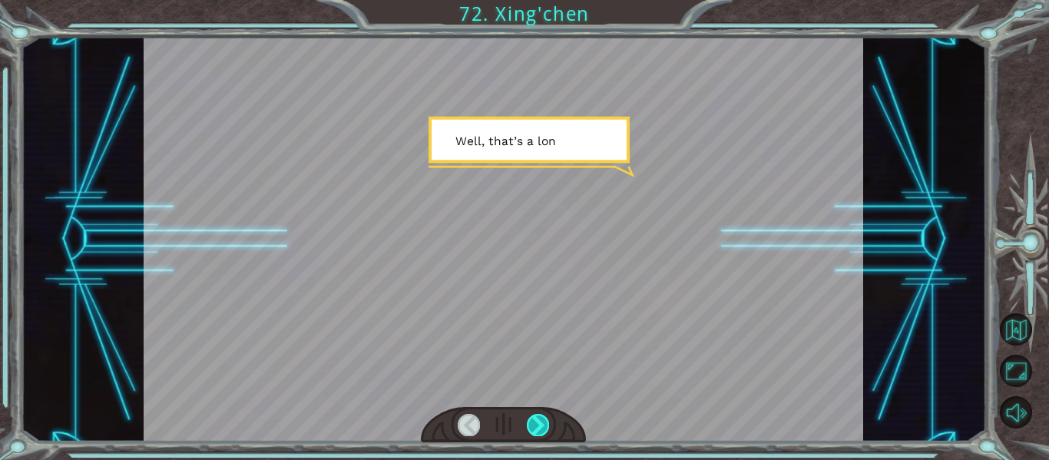
click at [543, 429] on div at bounding box center [538, 425] width 22 height 22
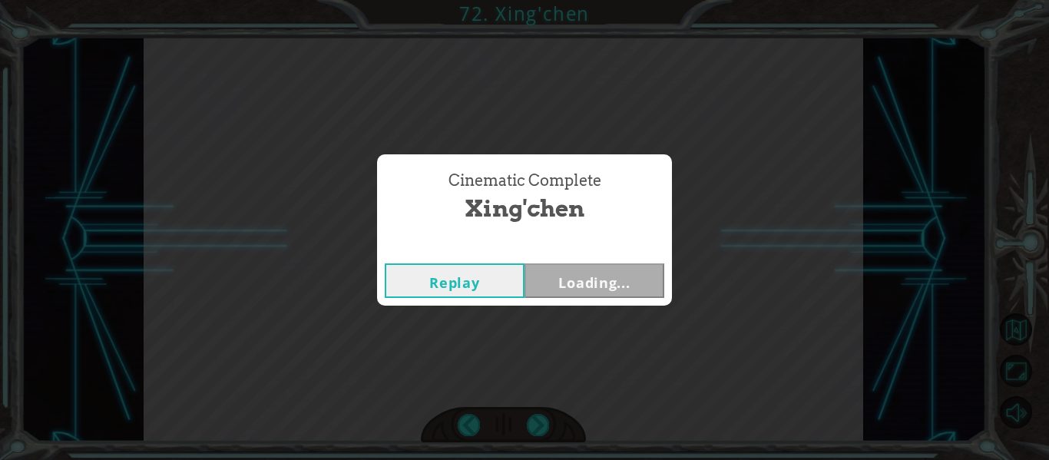
click at [542, 425] on div "Cinematic Complete [PERSON_NAME] Loading..." at bounding box center [524, 230] width 1049 height 460
click at [547, 433] on div "Cinematic Complete [PERSON_NAME] Loading..." at bounding box center [524, 230] width 1049 height 460
click at [544, 424] on div "Cinematic Complete [PERSON_NAME] Loading..." at bounding box center [524, 230] width 1049 height 460
